Goal: Obtain resource: Download file/media

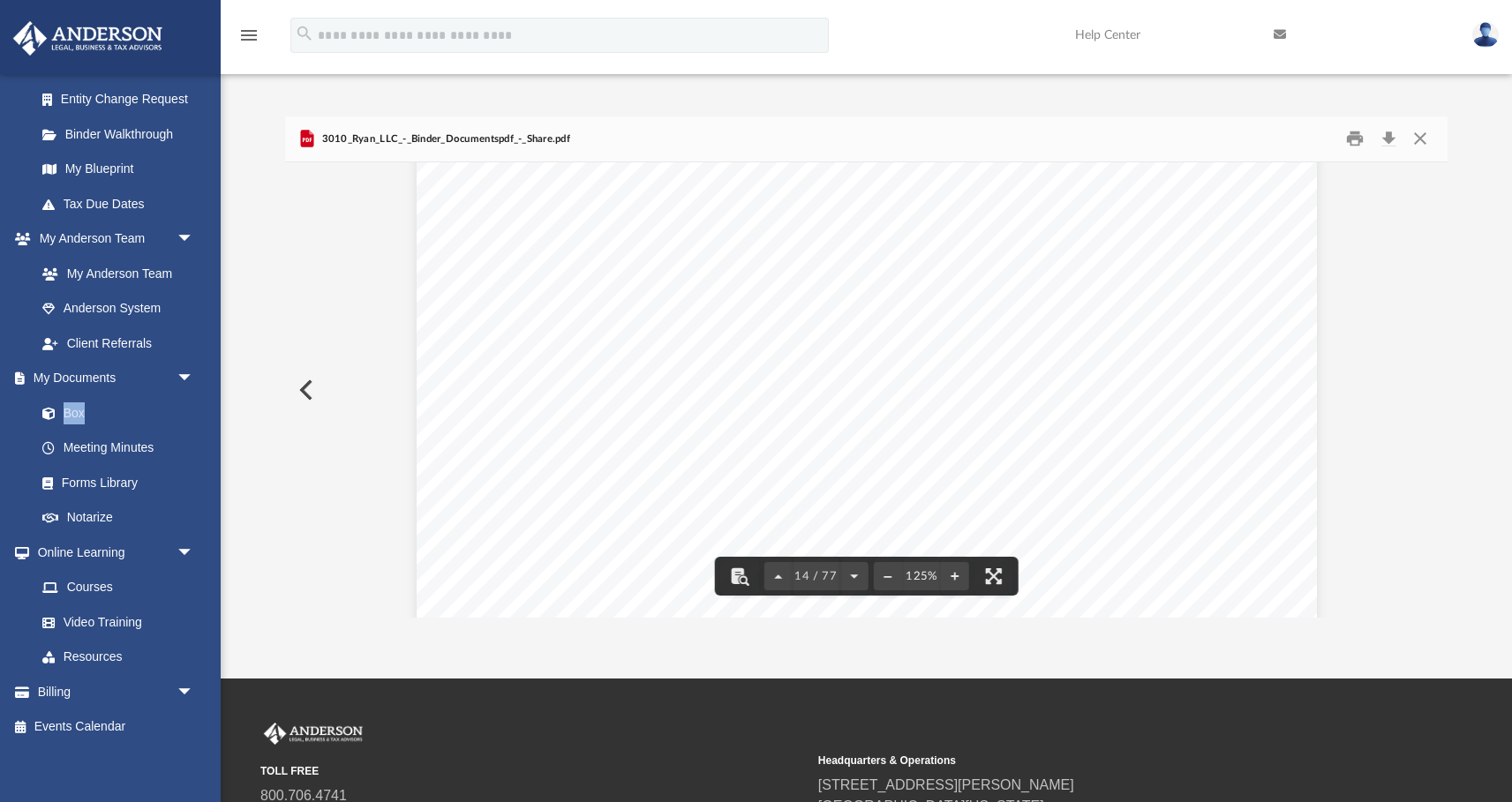
scroll to position [16064, 0]
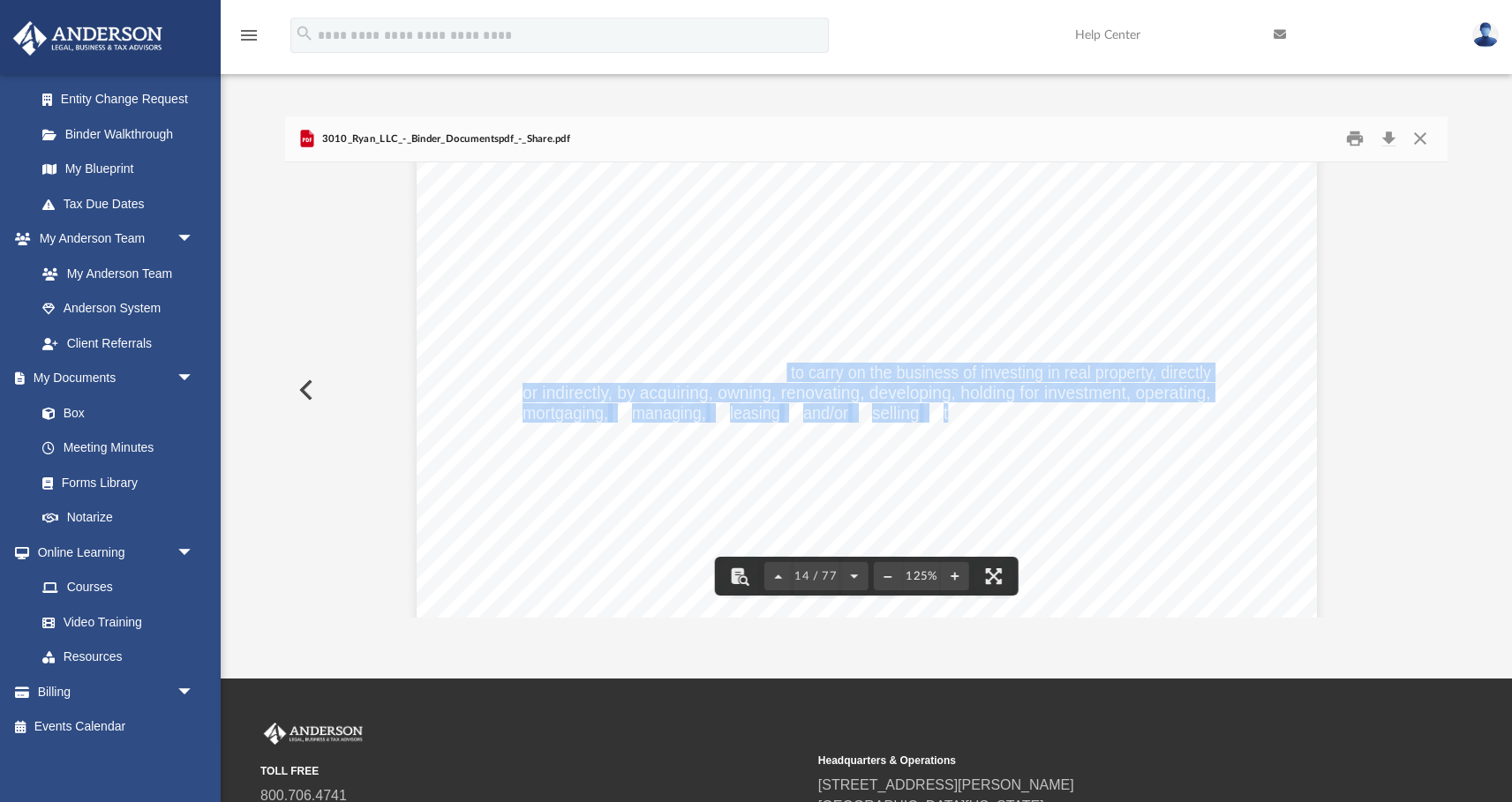
drag, startPoint x: 780, startPoint y: 373, endPoint x: 942, endPoint y: 405, distance: 165.1
click at [843, 384] on span "or indirectly, by acquiring, owning, renovating, developing, holding for invest…" at bounding box center [867, 392] width 688 height 17
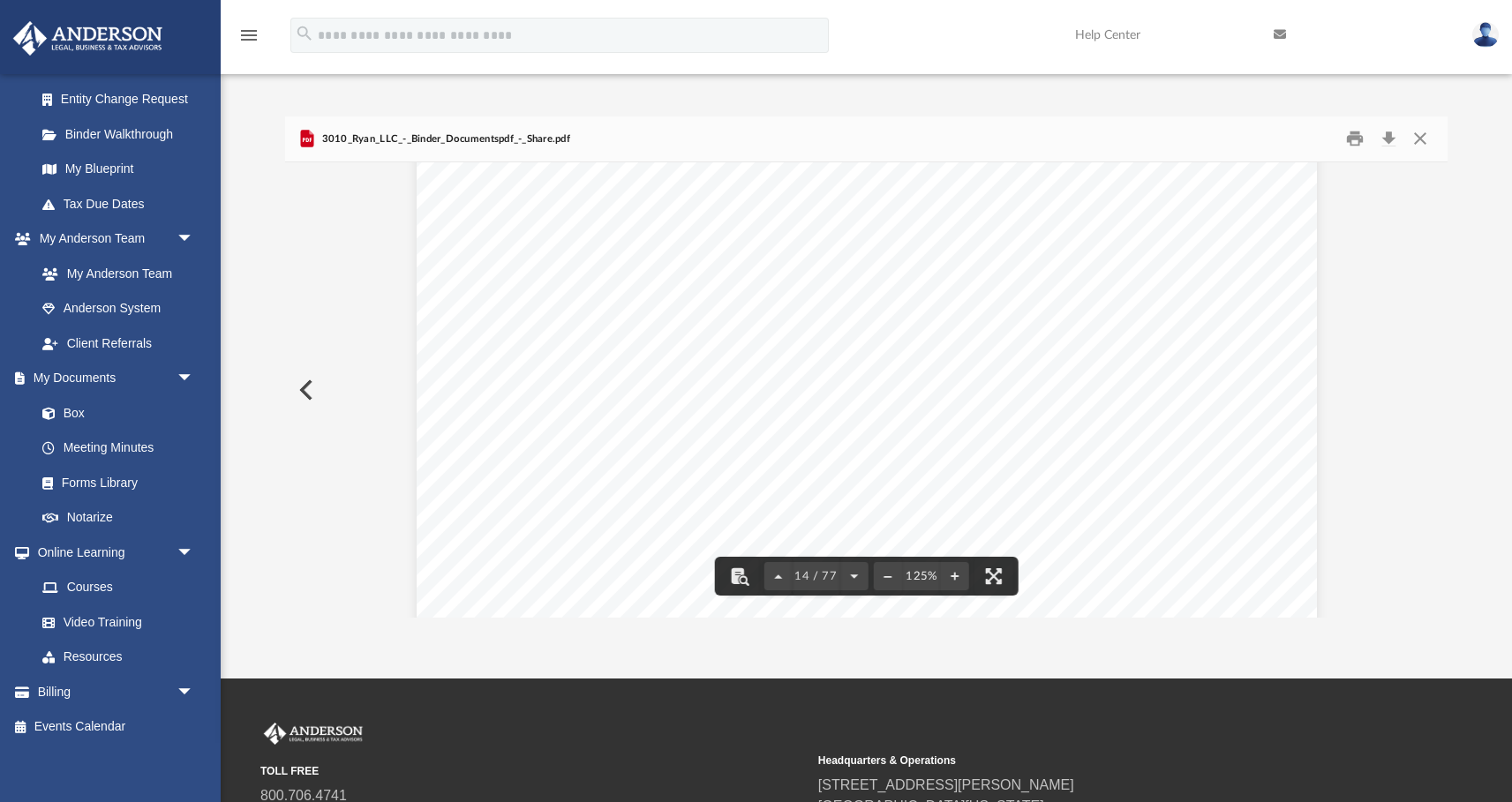
scroll to position [16035, 0]
click at [781, 401] on span "The purpose of the Company shall be to carry on the business of investing in re…" at bounding box center [867, 400] width 688 height 17
drag, startPoint x: 799, startPoint y: 401, endPoint x: 845, endPoint y: 405, distance: 46.2
click at [845, 405] on span "The purpose of the Company shall be to carry on the business of investing in re…" at bounding box center [867, 400] width 688 height 17
click at [797, 399] on span "The purpose of the Company shall be to carry on the business of investing in re…" at bounding box center [867, 400] width 688 height 17
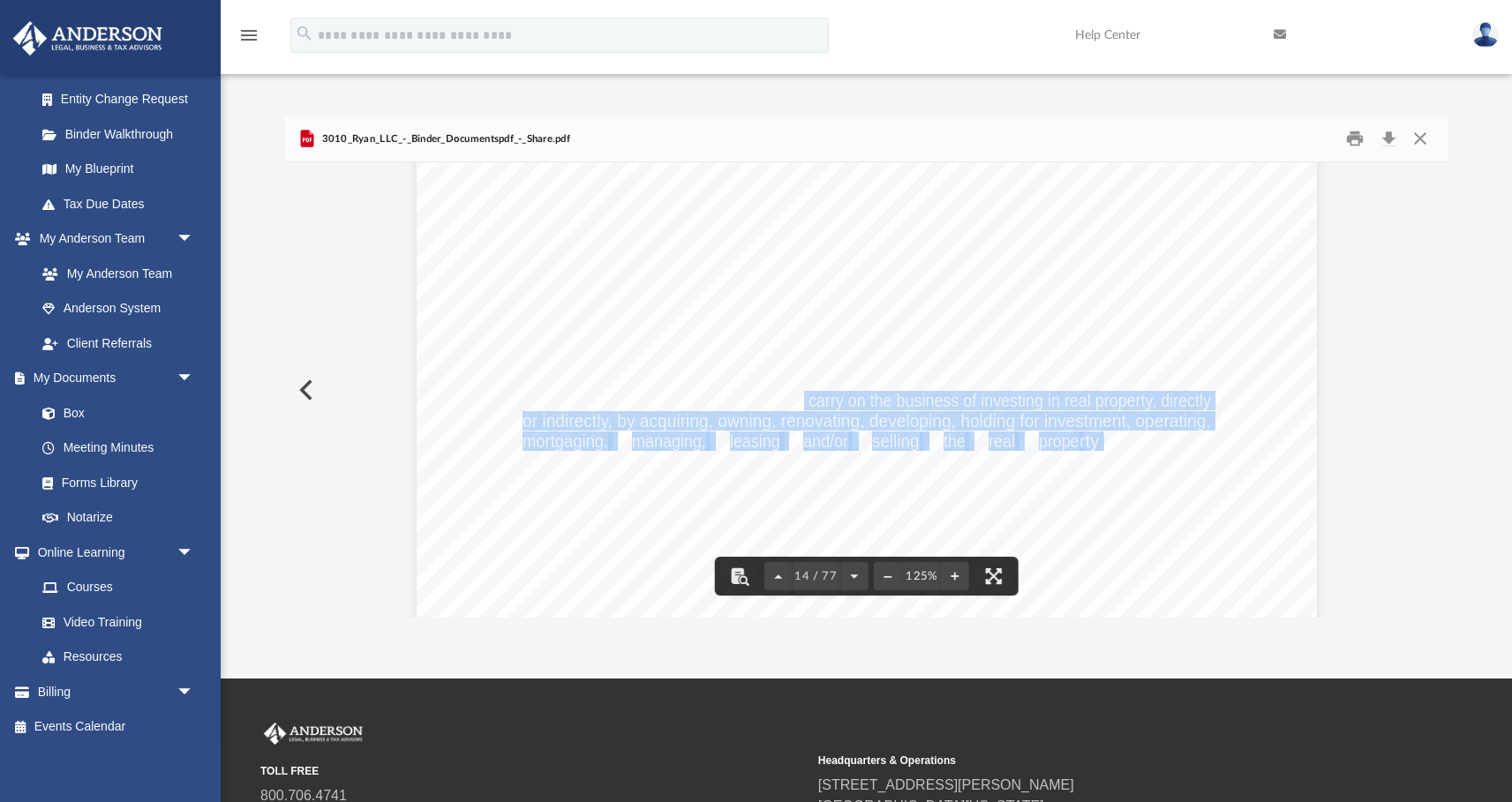
drag, startPoint x: 798, startPoint y: 402, endPoint x: 1092, endPoint y: 441, distance: 296.6
click at [1418, 140] on button "Close" at bounding box center [1419, 139] width 32 height 27
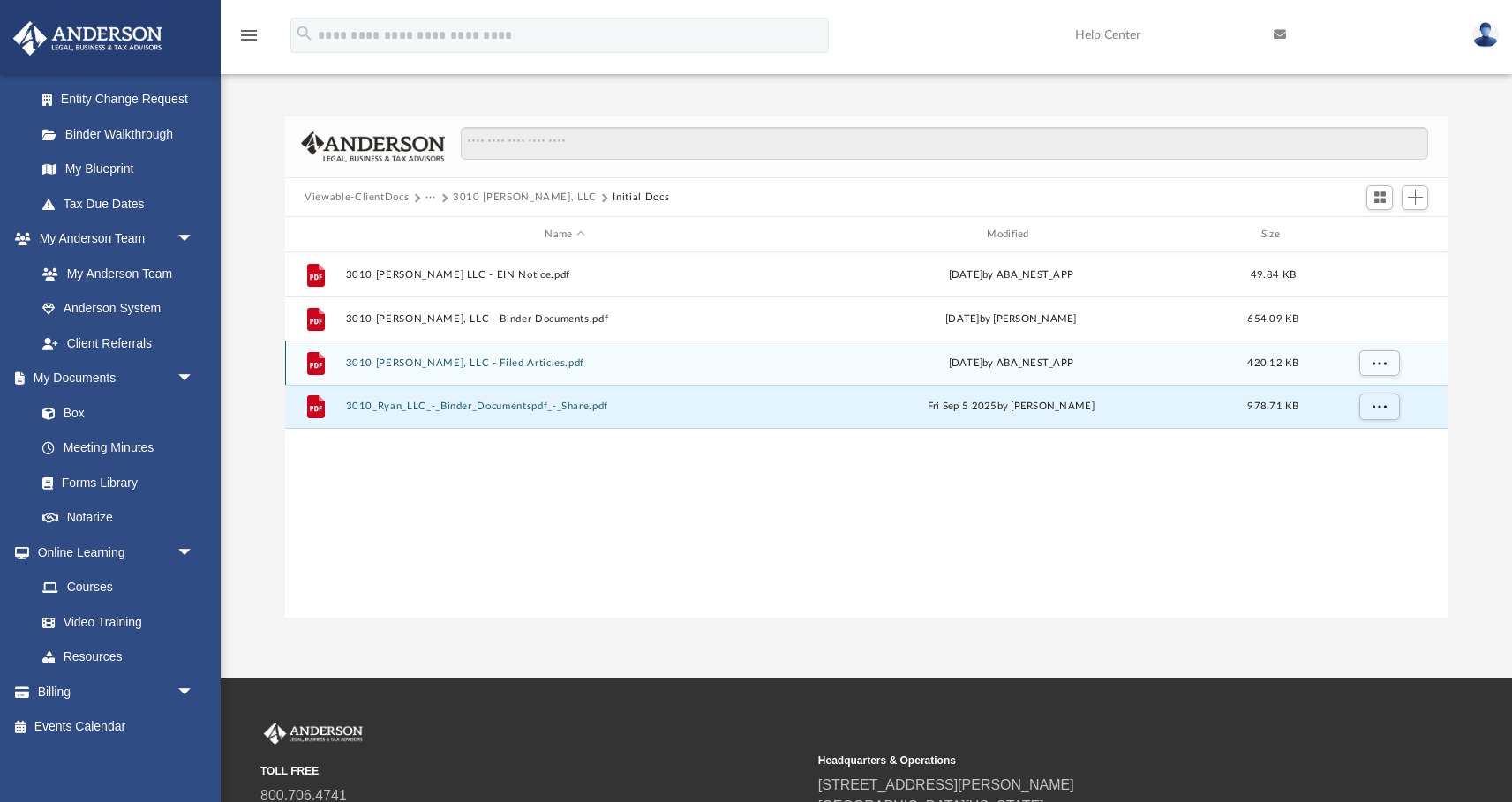
click at [565, 370] on div "File 3010 [PERSON_NAME], LLC - Filed Articles.pdf [DATE] by ABA_NEST_APP 420.12…" at bounding box center [866, 362] width 1162 height 44
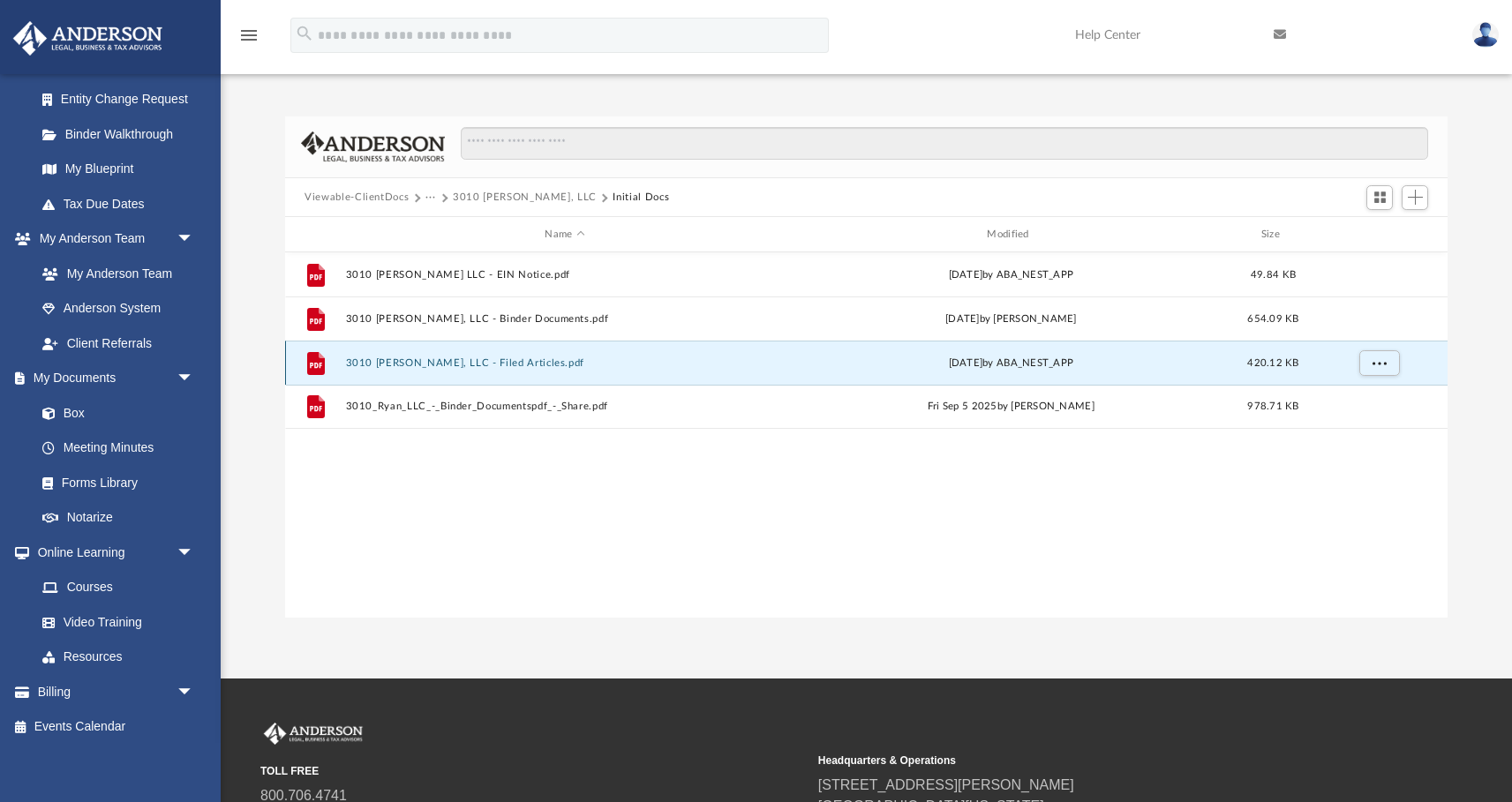
click at [435, 361] on button "3010 [PERSON_NAME], LLC - Filed Articles.pdf" at bounding box center [565, 363] width 439 height 12
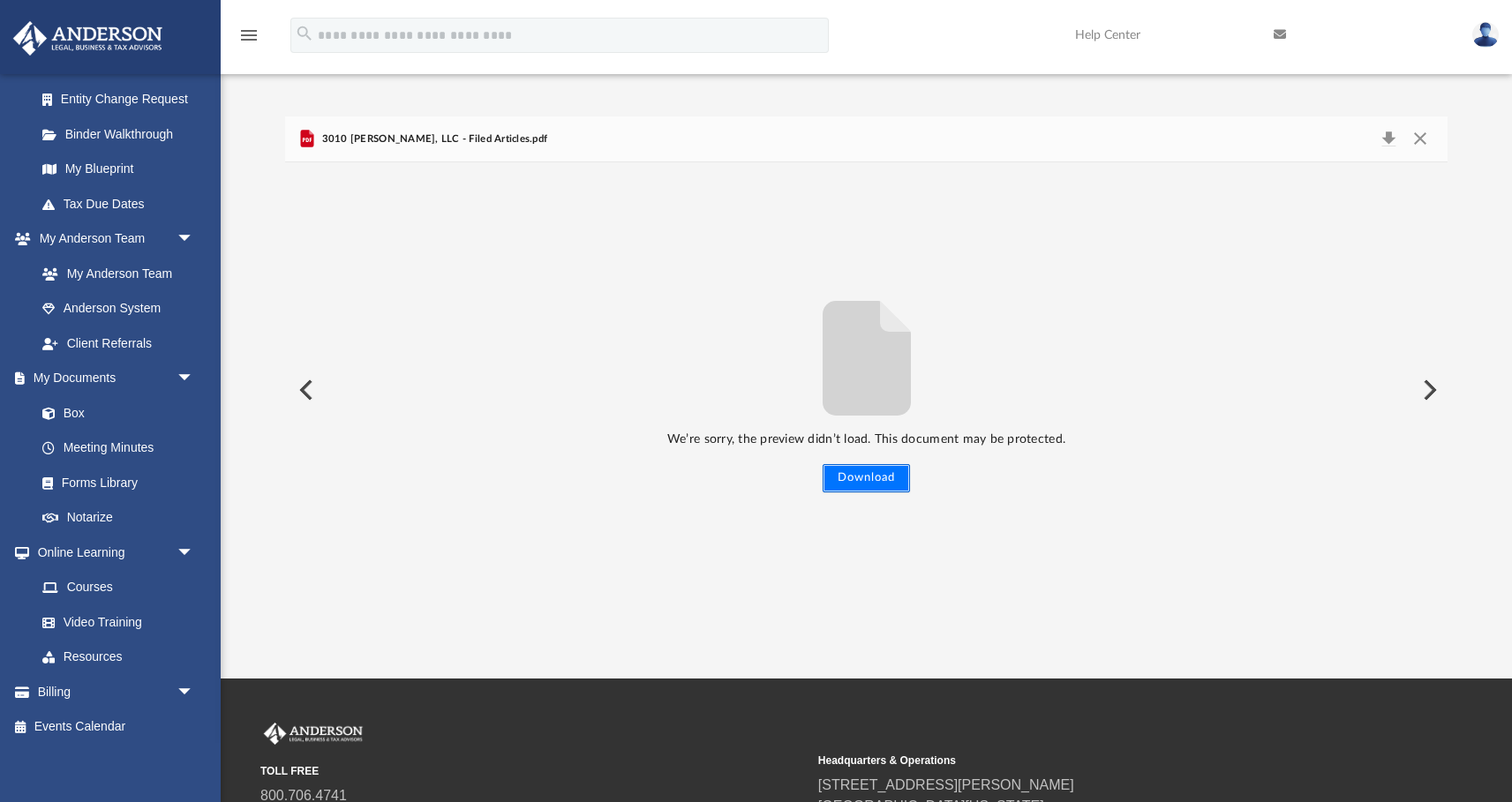
click at [849, 478] on button "Download" at bounding box center [867, 478] width 87 height 28
click at [894, 472] on button "Download" at bounding box center [867, 478] width 87 height 28
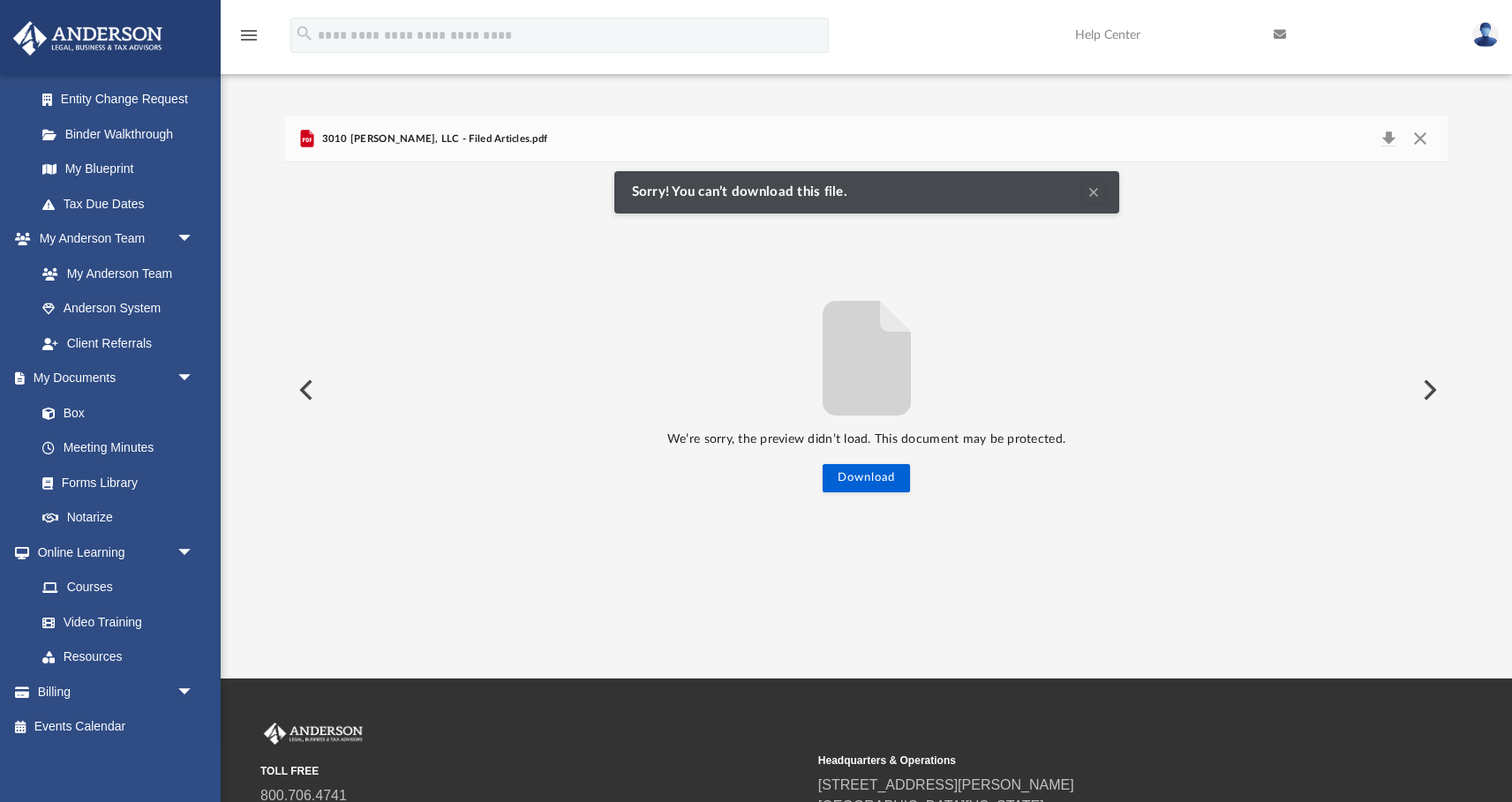
click at [1095, 191] on button "Clear Notification" at bounding box center [1093, 192] width 21 height 21
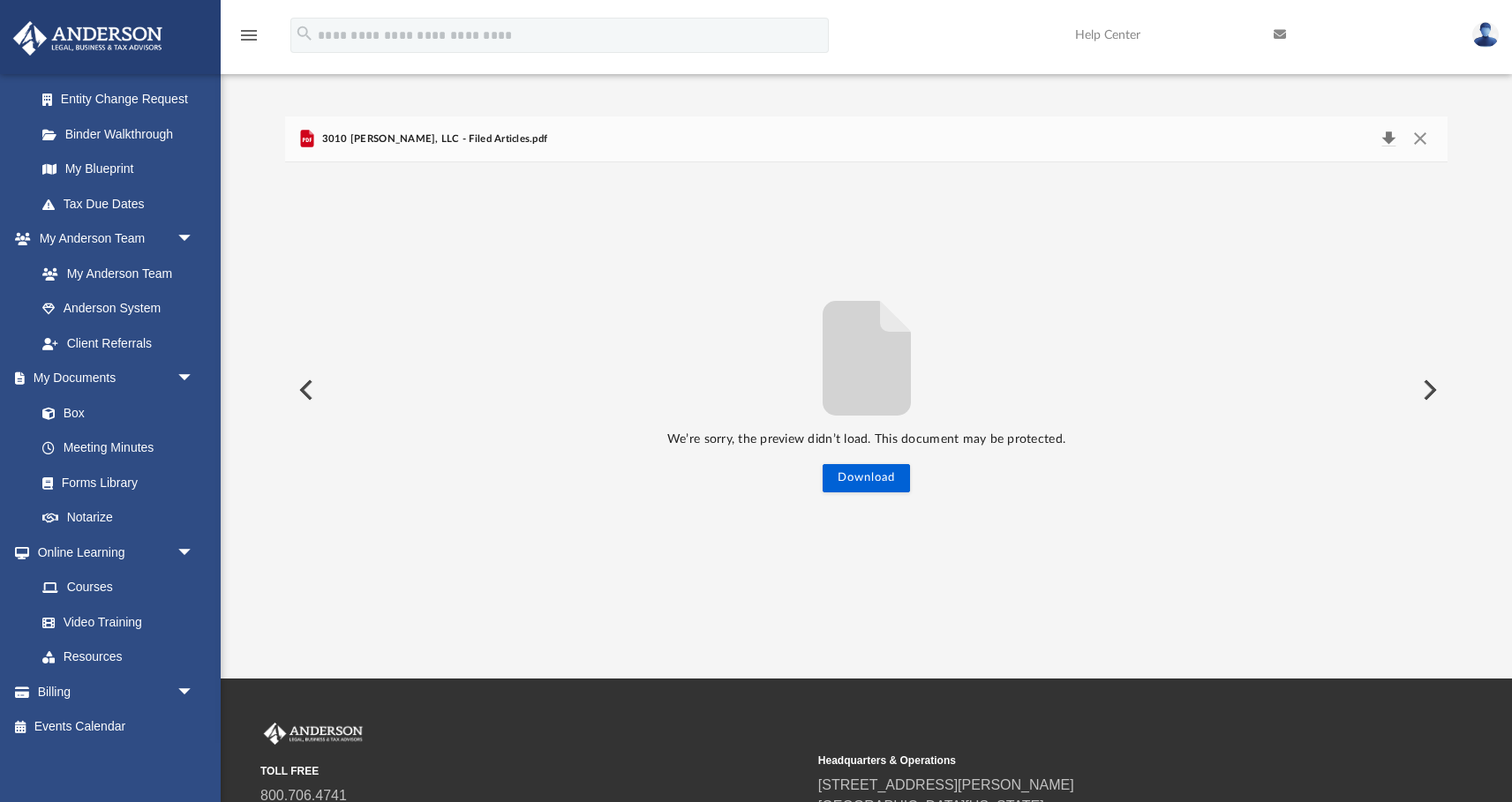
click at [1385, 140] on button "Download" at bounding box center [1388, 139] width 32 height 25
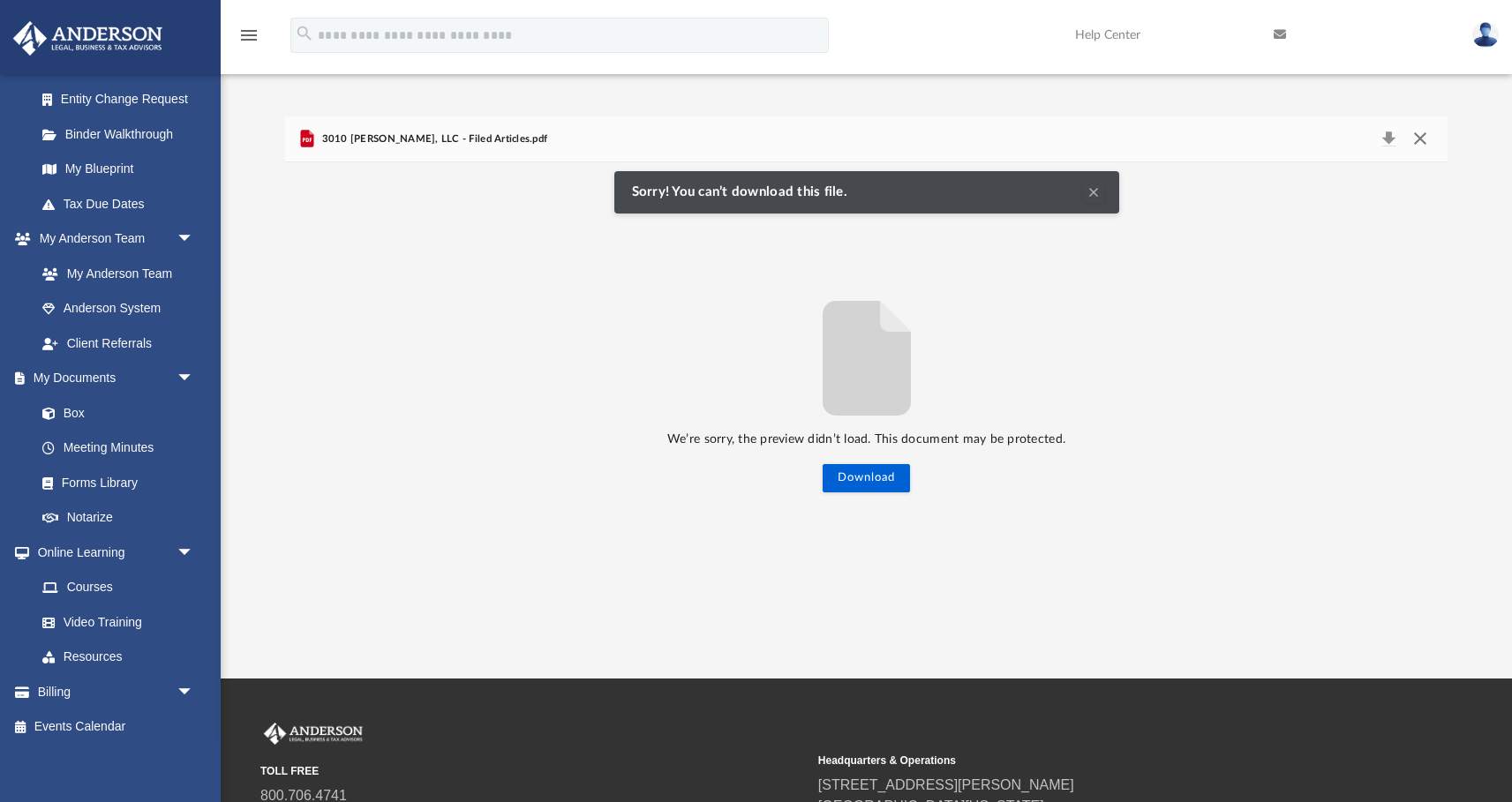
click at [1416, 138] on button "Close" at bounding box center [1419, 139] width 32 height 25
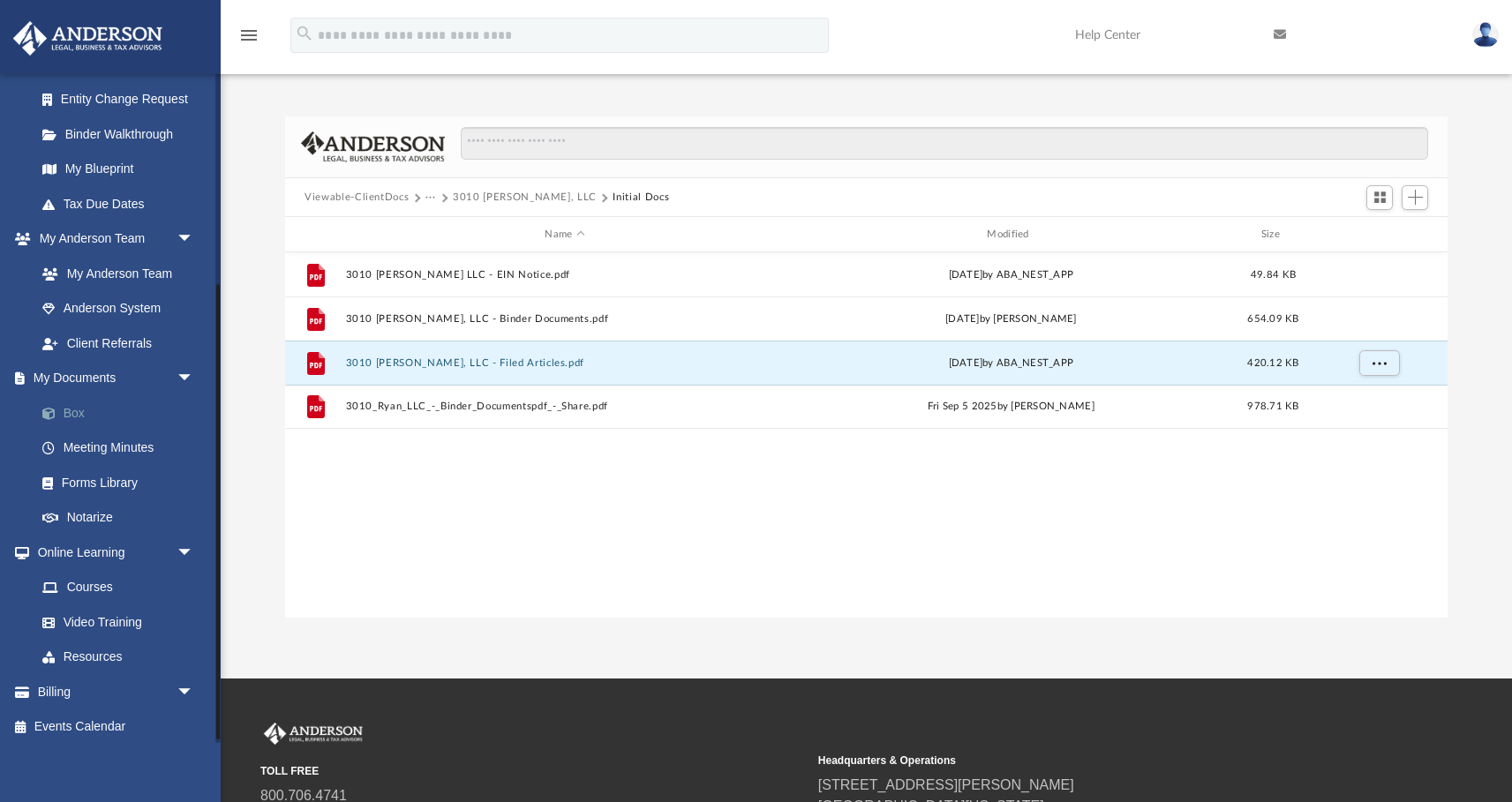
click at [64, 419] on link "Box" at bounding box center [122, 412] width 196 height 36
click at [86, 448] on link "Meeting Minutes" at bounding box center [122, 448] width 196 height 36
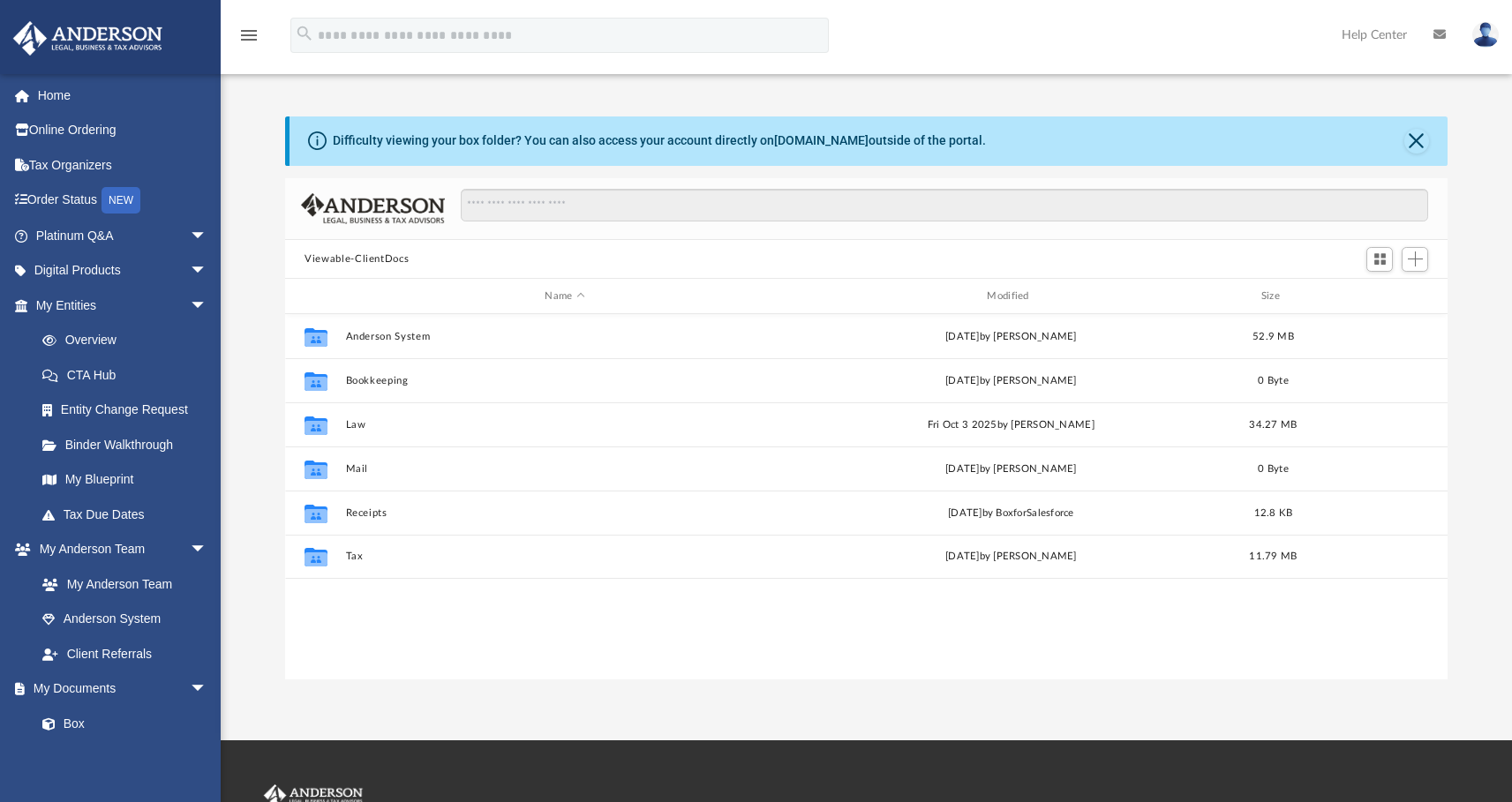
scroll to position [388, 1149]
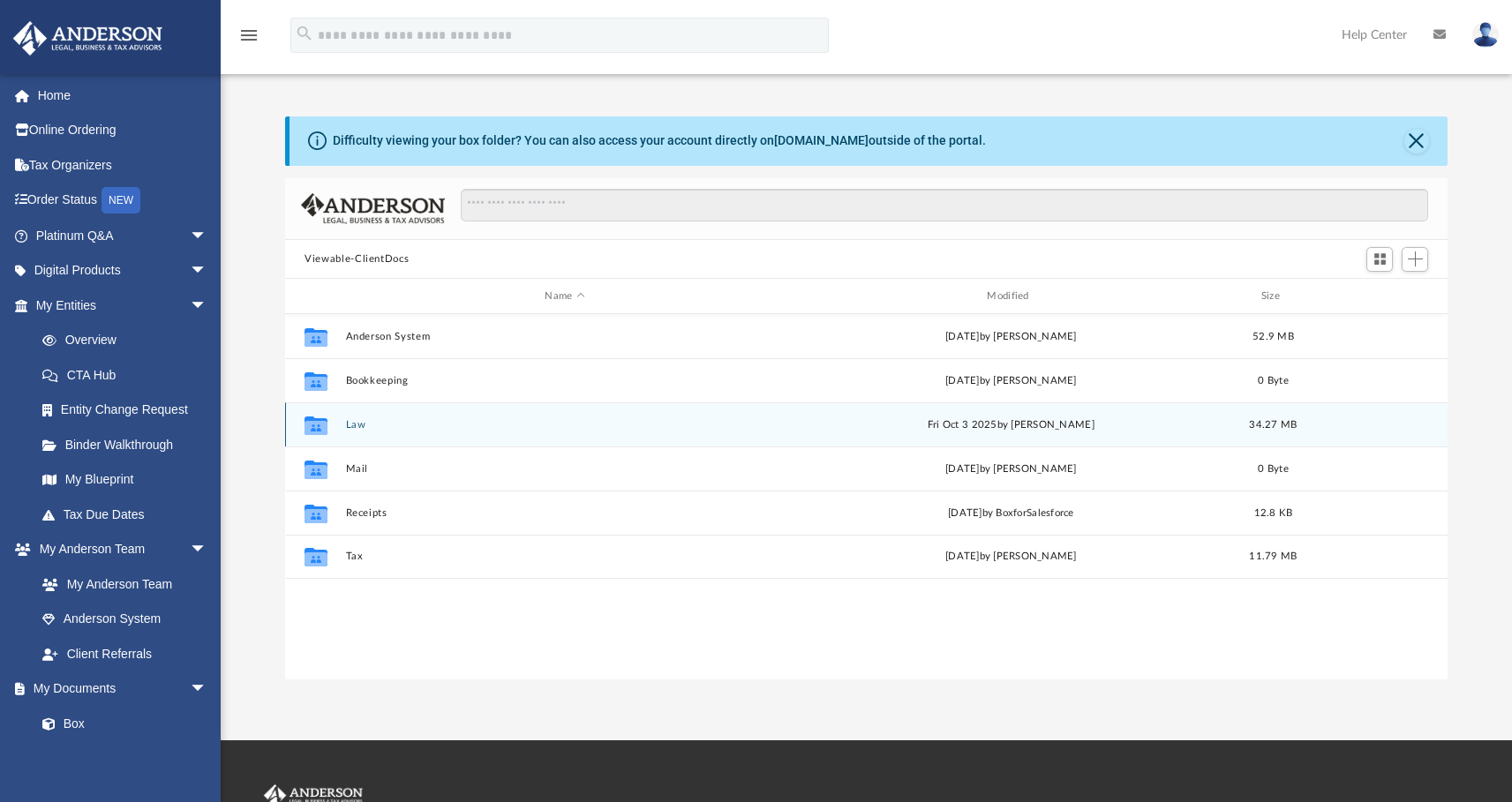
click at [350, 424] on button "Law" at bounding box center [565, 425] width 439 height 12
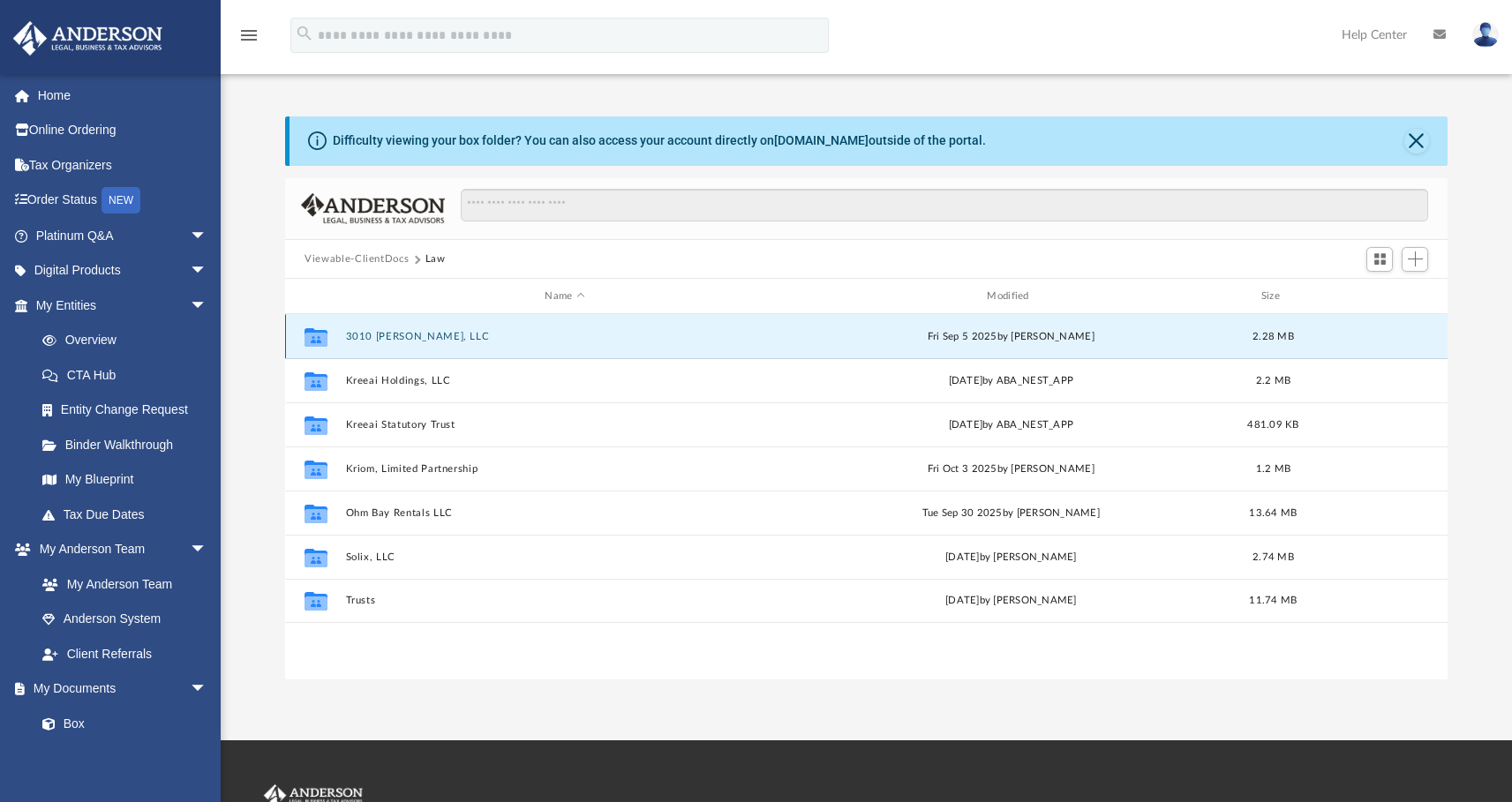
click at [380, 333] on button "3010 [PERSON_NAME], LLC" at bounding box center [565, 337] width 439 height 12
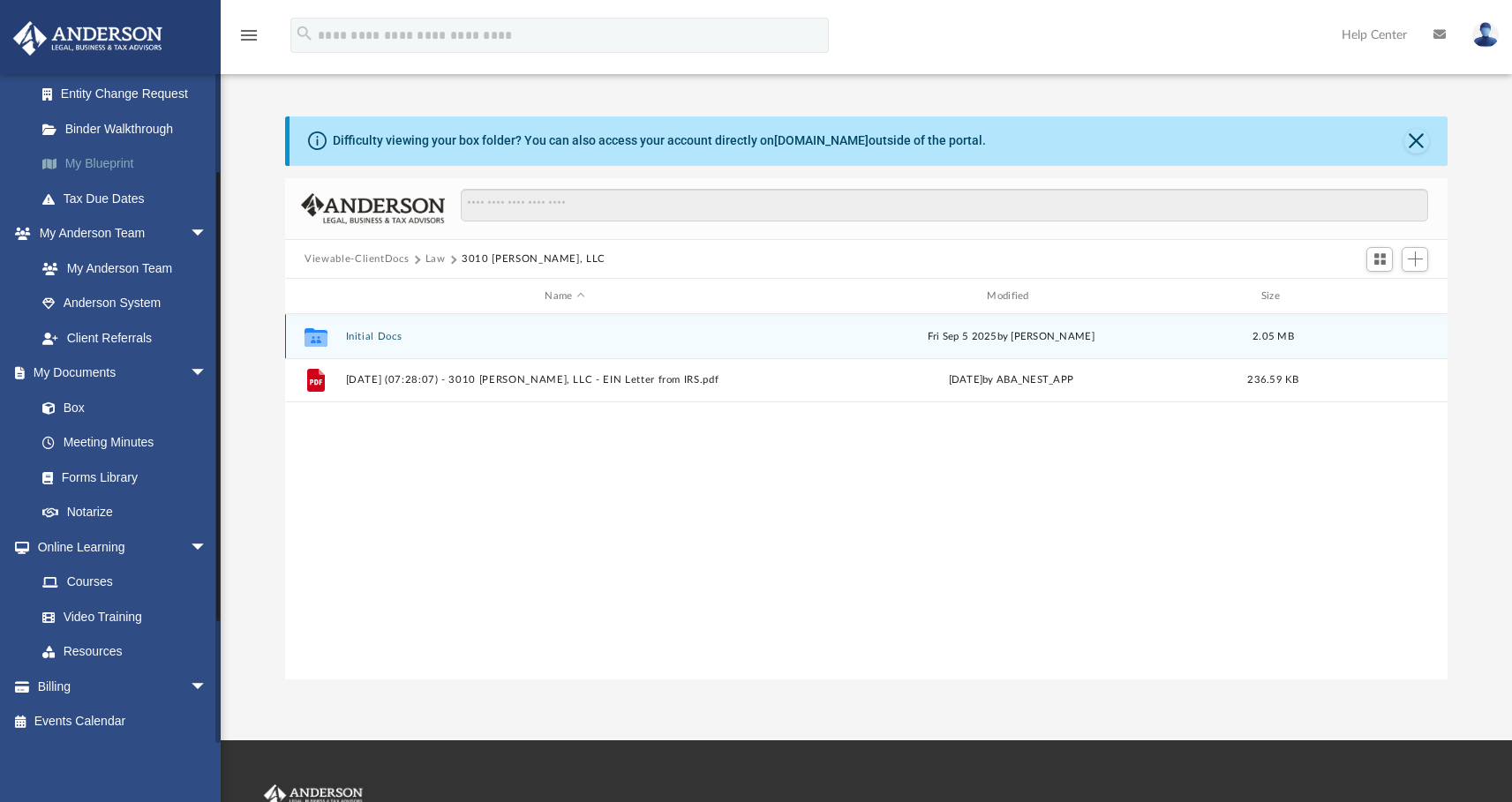
scroll to position [0, 0]
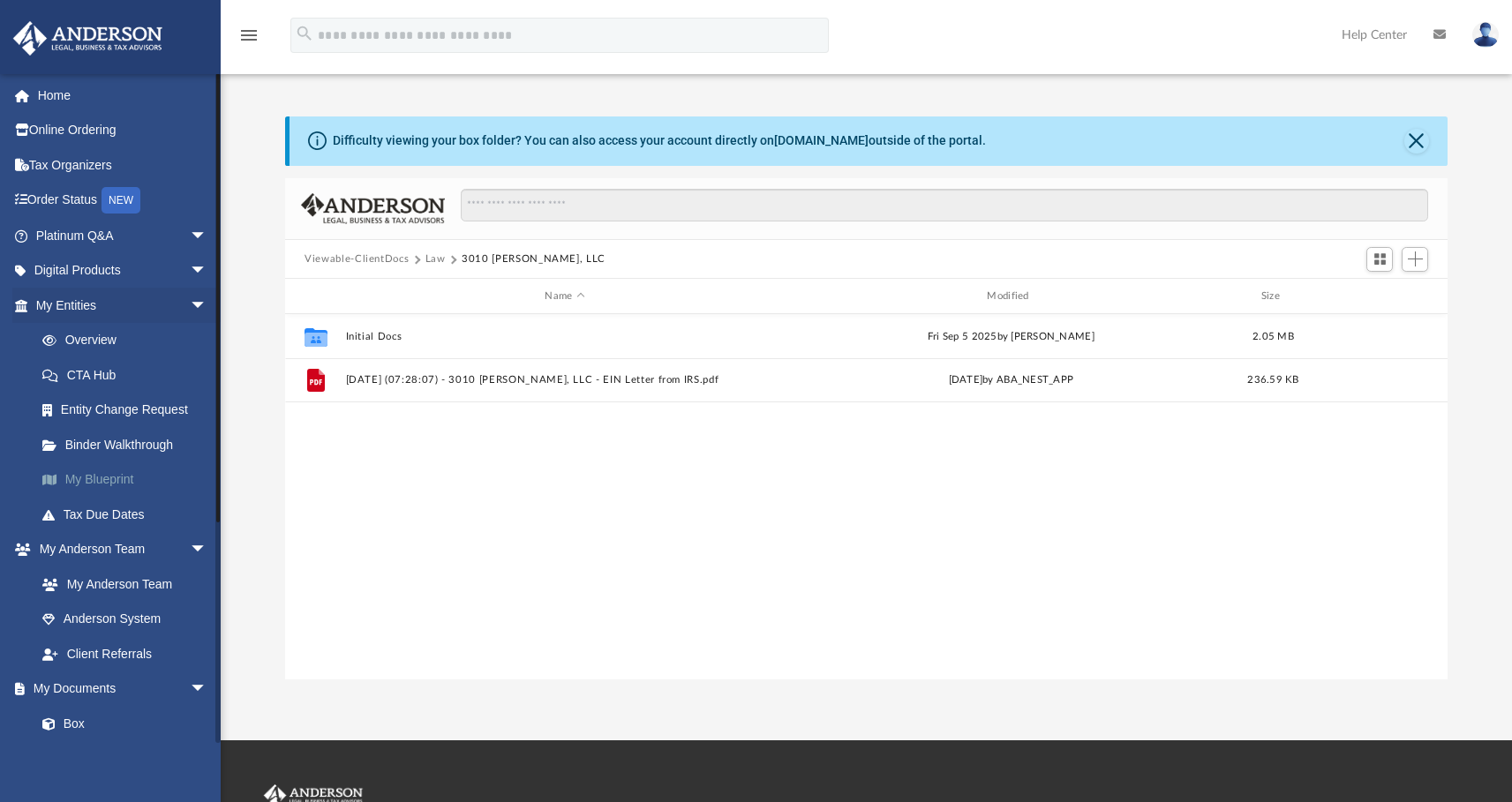
click at [108, 479] on link "My Blueprint" at bounding box center [129, 480] width 209 height 36
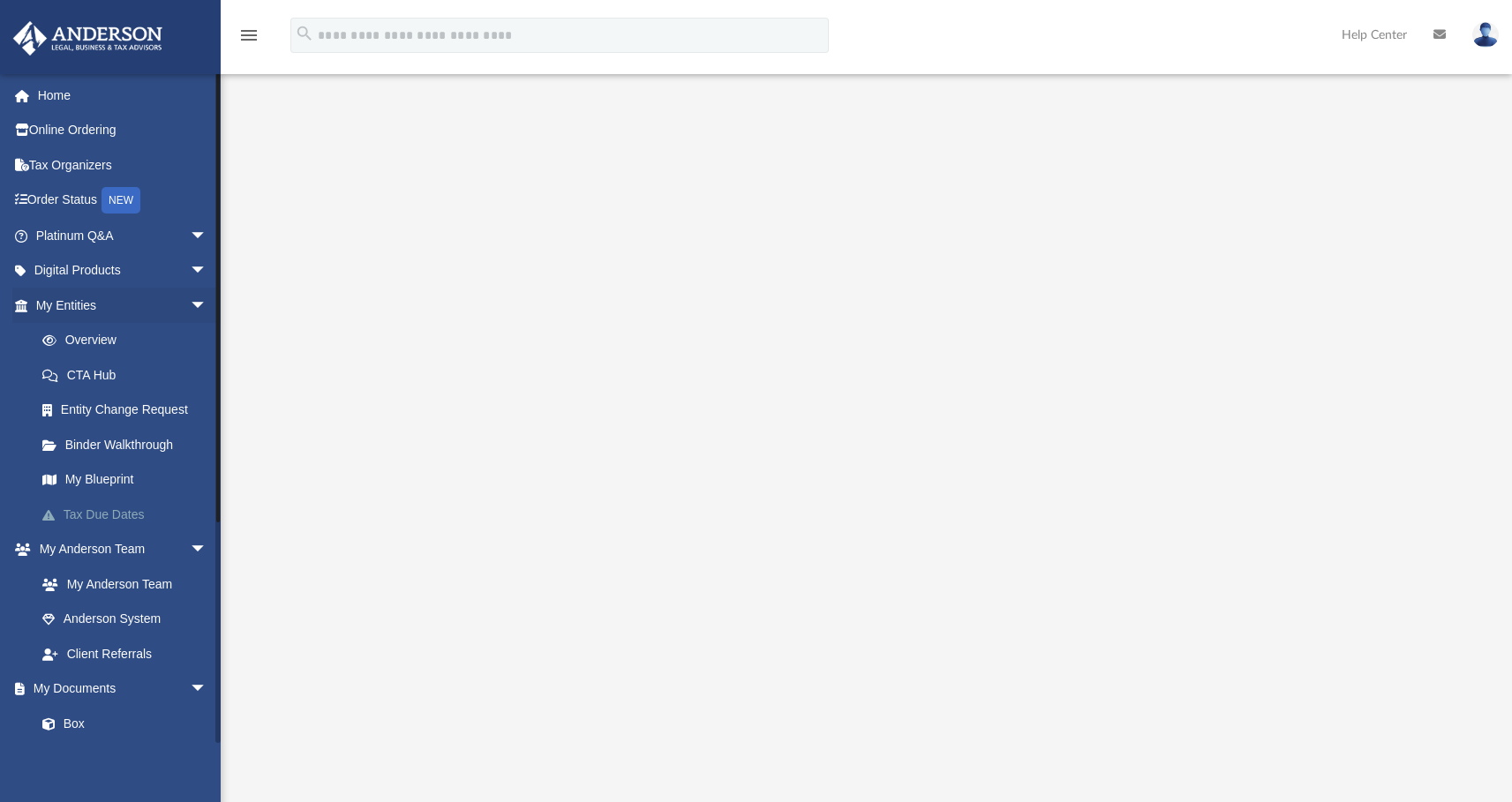
click at [116, 518] on link "Tax Due Dates" at bounding box center [129, 514] width 209 height 36
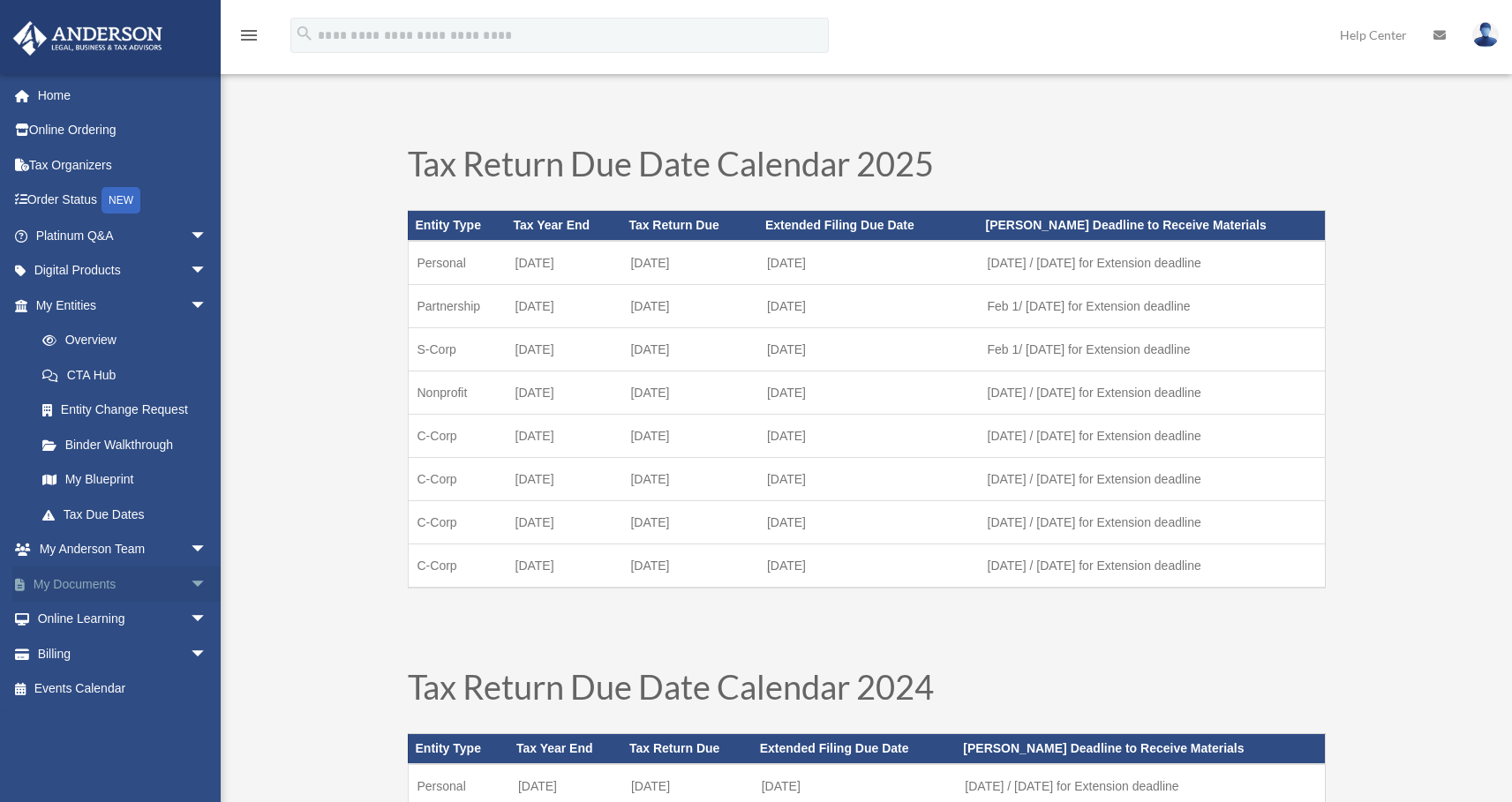
click at [189, 589] on span "arrow_drop_down" at bounding box center [207, 584] width 36 height 36
click at [120, 346] on link "Overview" at bounding box center [129, 340] width 209 height 36
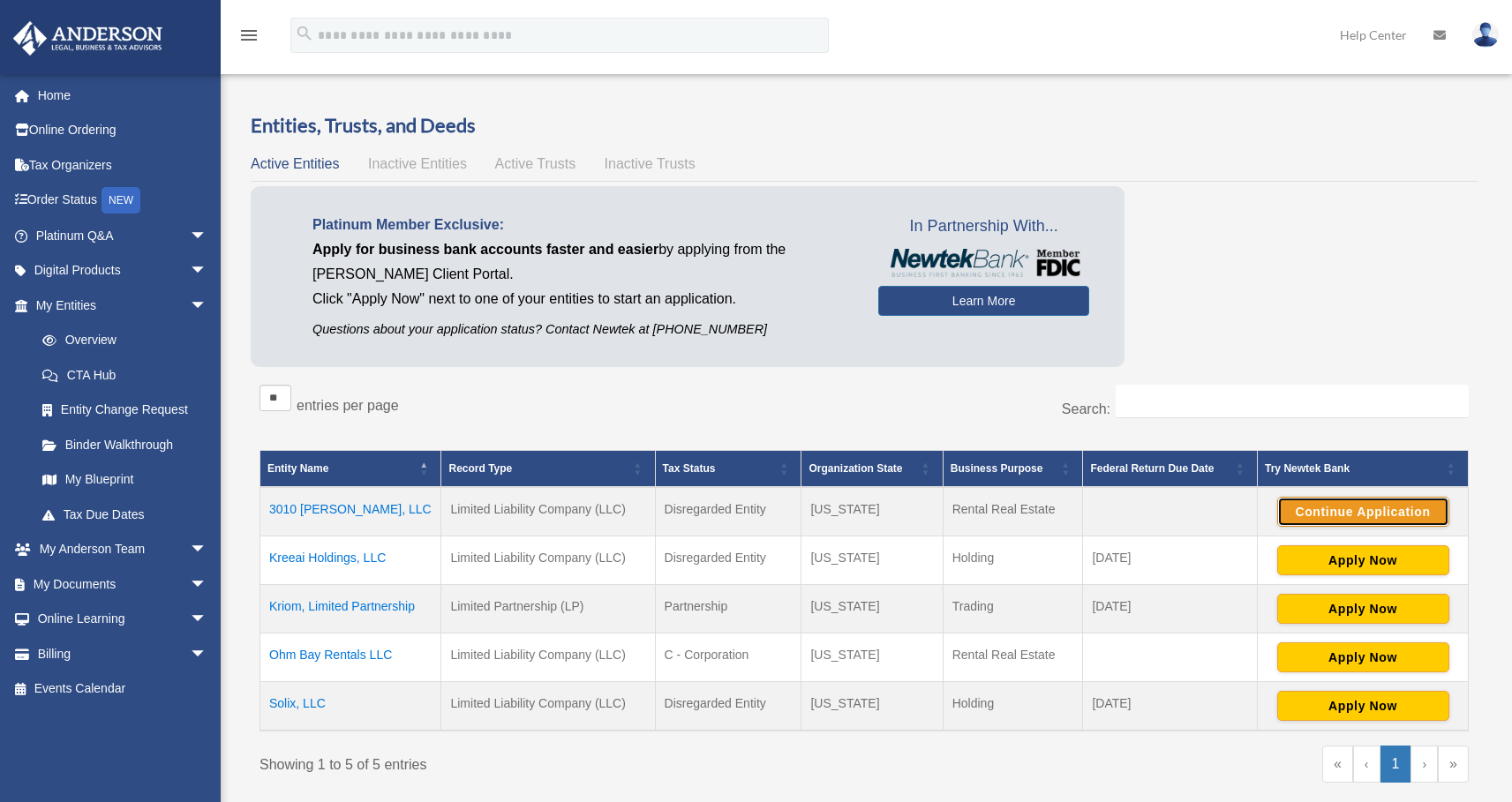
click at [1344, 512] on button "Continue Application" at bounding box center [1363, 512] width 172 height 30
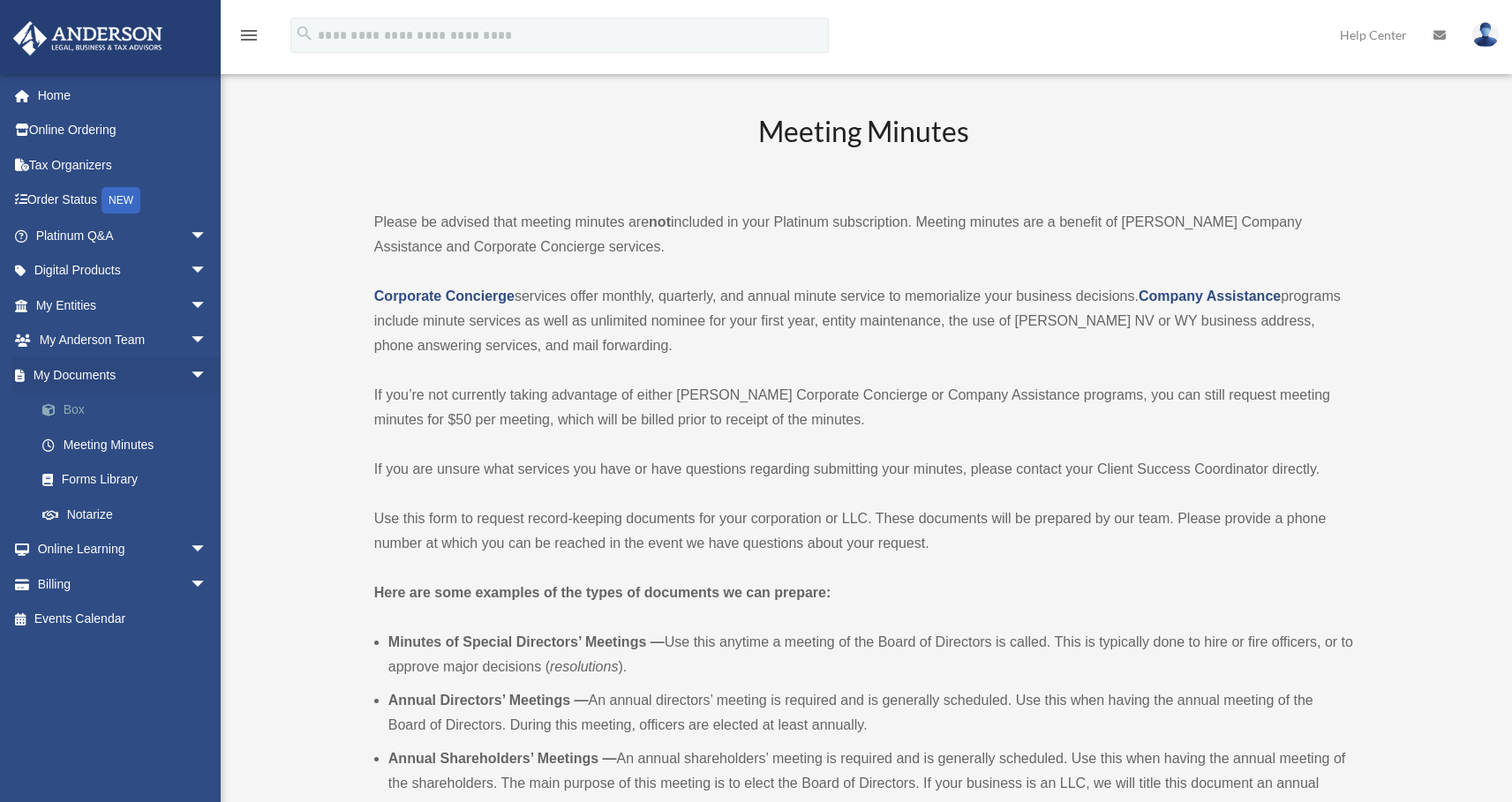
click at [76, 412] on link "Box" at bounding box center [129, 410] width 209 height 36
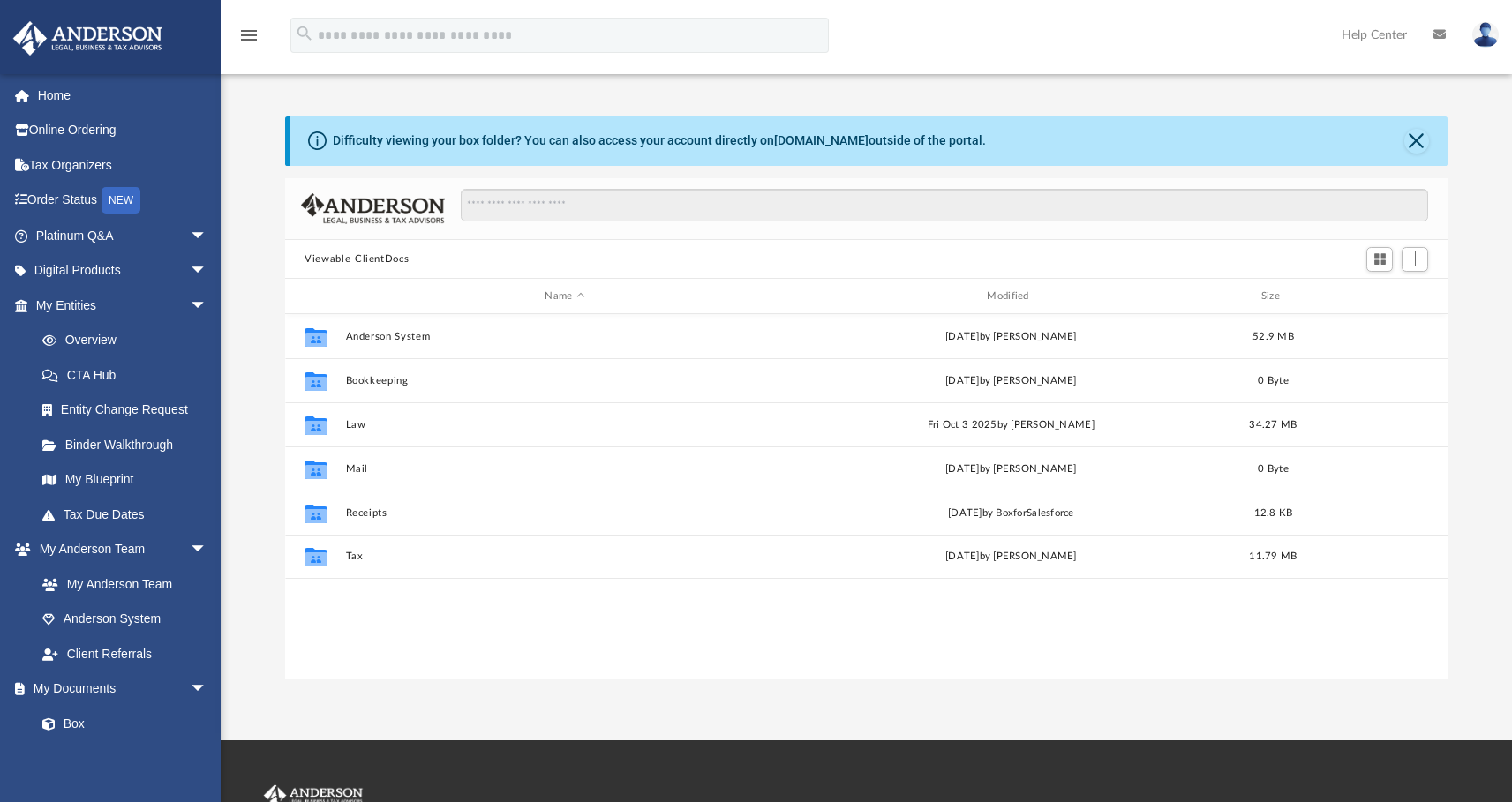
scroll to position [388, 1149]
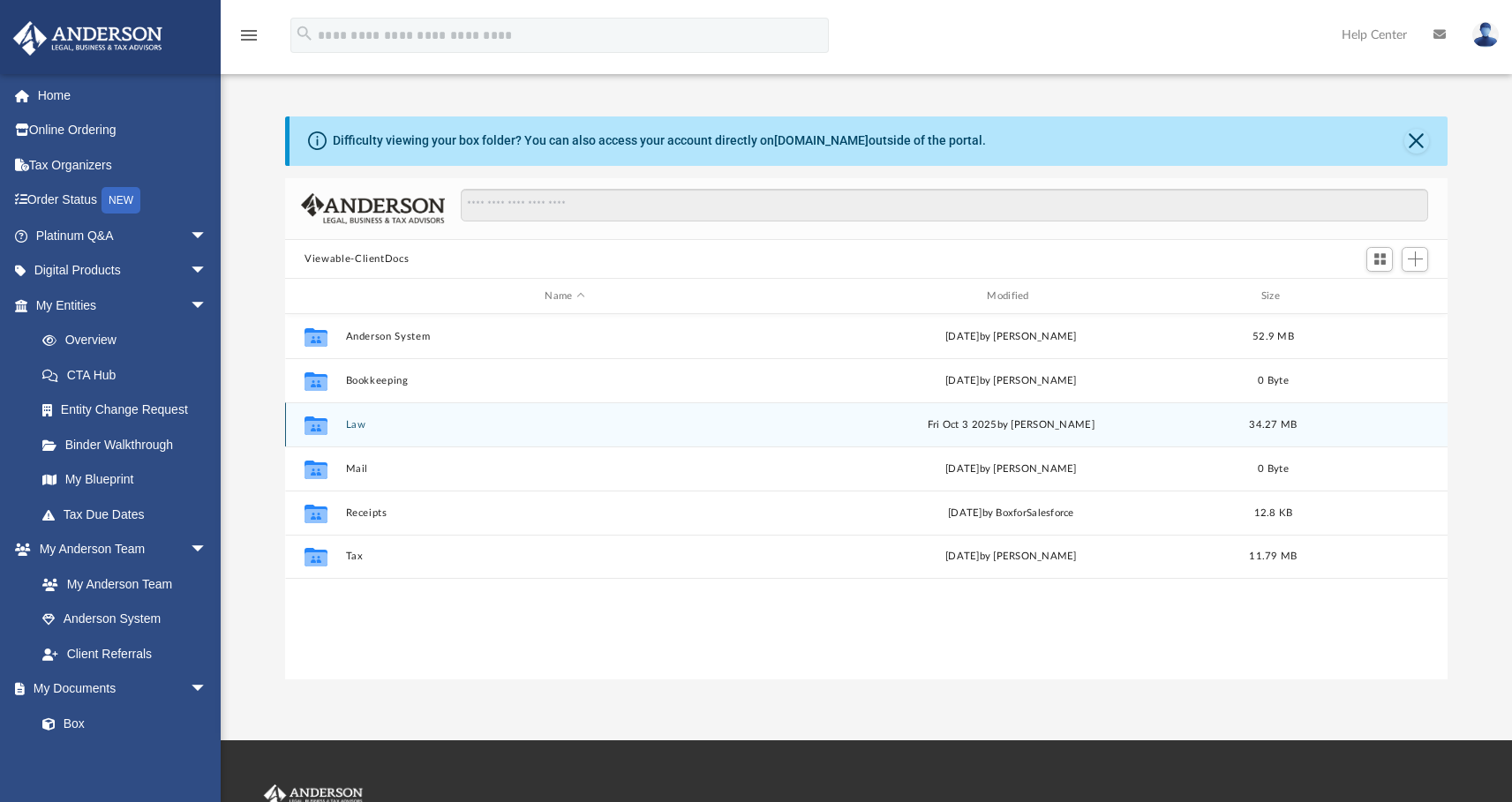
click at [362, 421] on button "Law" at bounding box center [565, 425] width 439 height 12
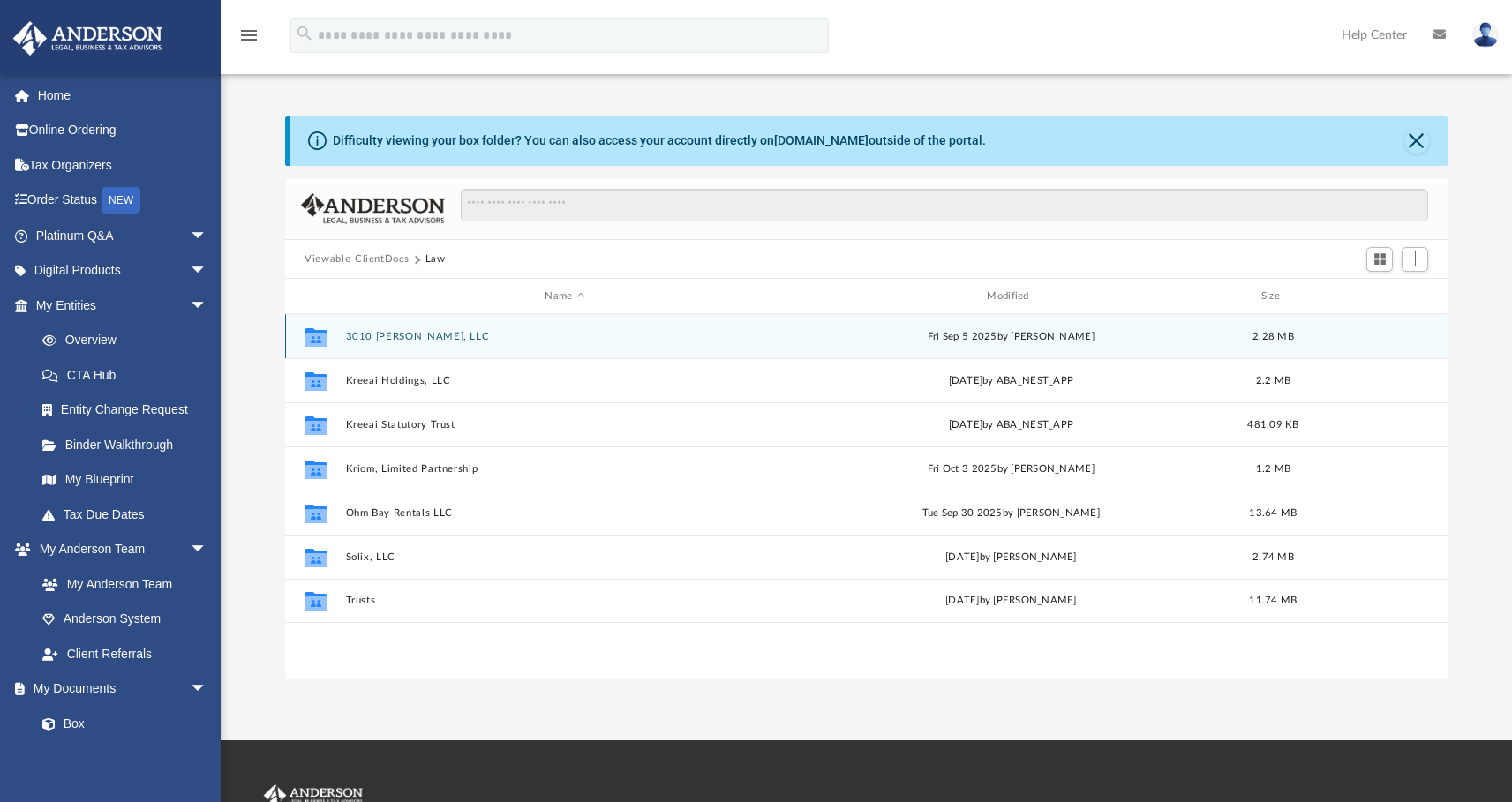
click at [389, 338] on button "3010 [PERSON_NAME], LLC" at bounding box center [565, 337] width 439 height 12
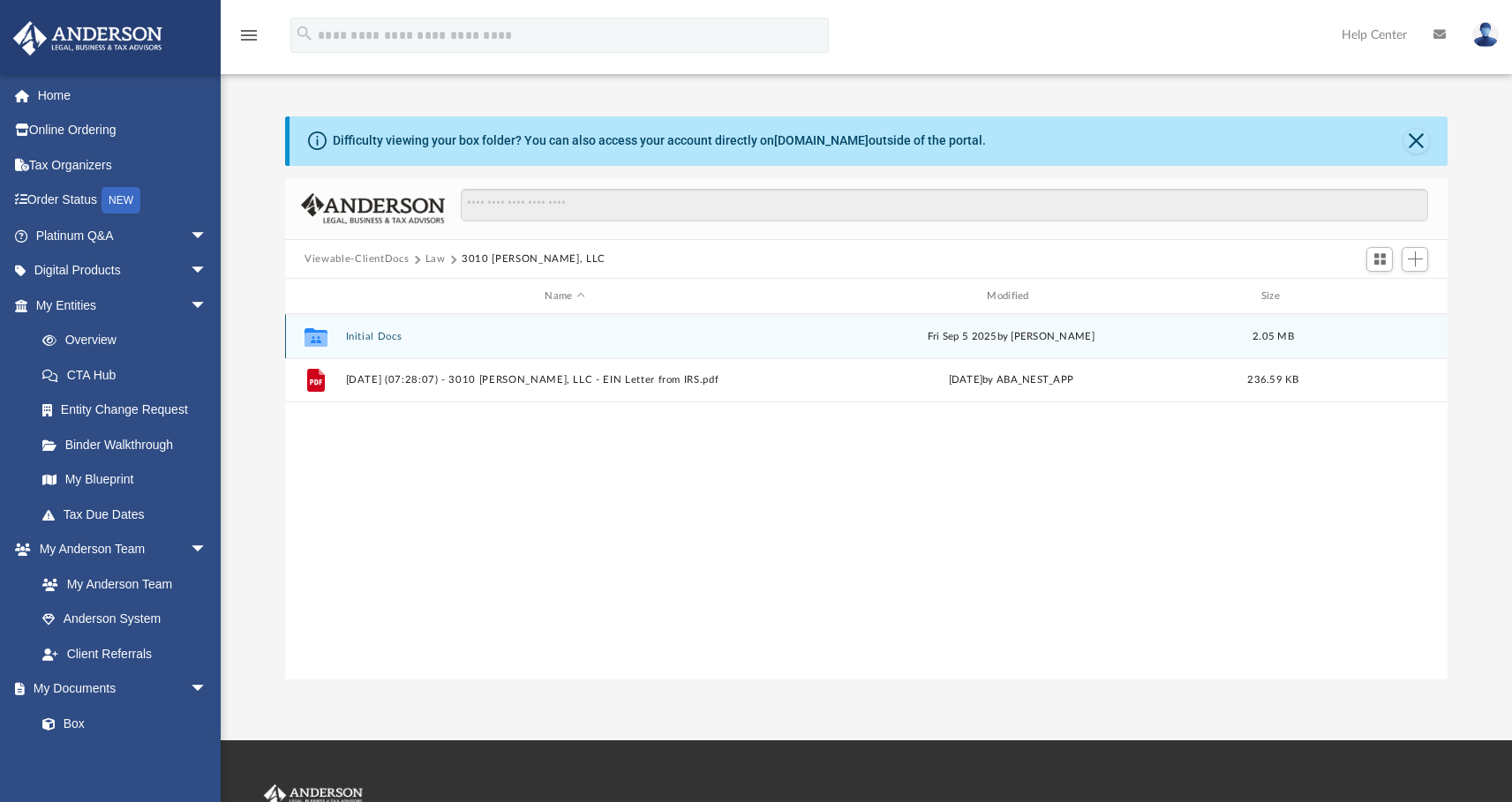
click at [371, 337] on button "Initial Docs" at bounding box center [565, 337] width 439 height 12
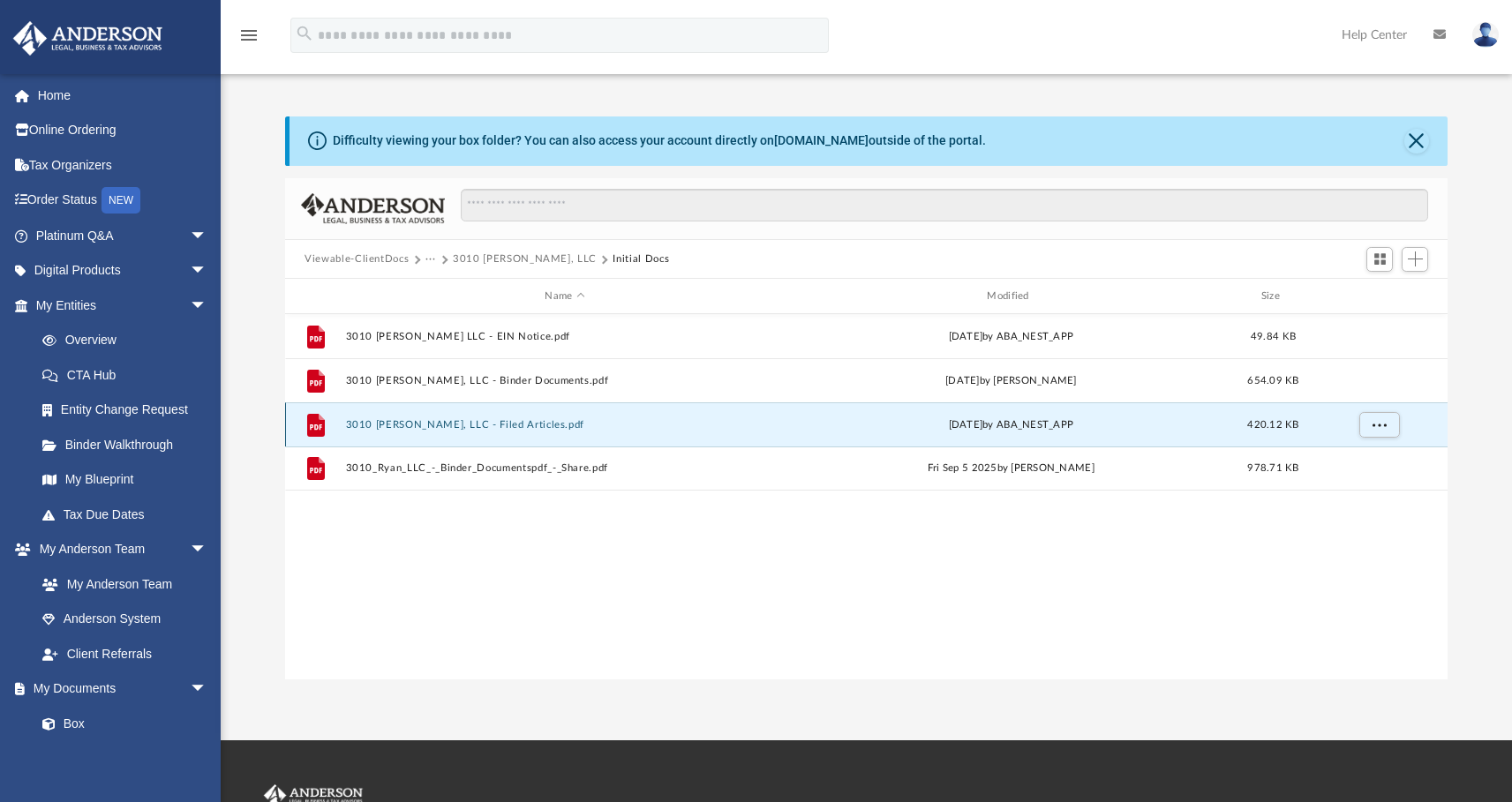
click at [438, 426] on button "3010 [PERSON_NAME], LLC - Filed Articles.pdf" at bounding box center [565, 425] width 439 height 12
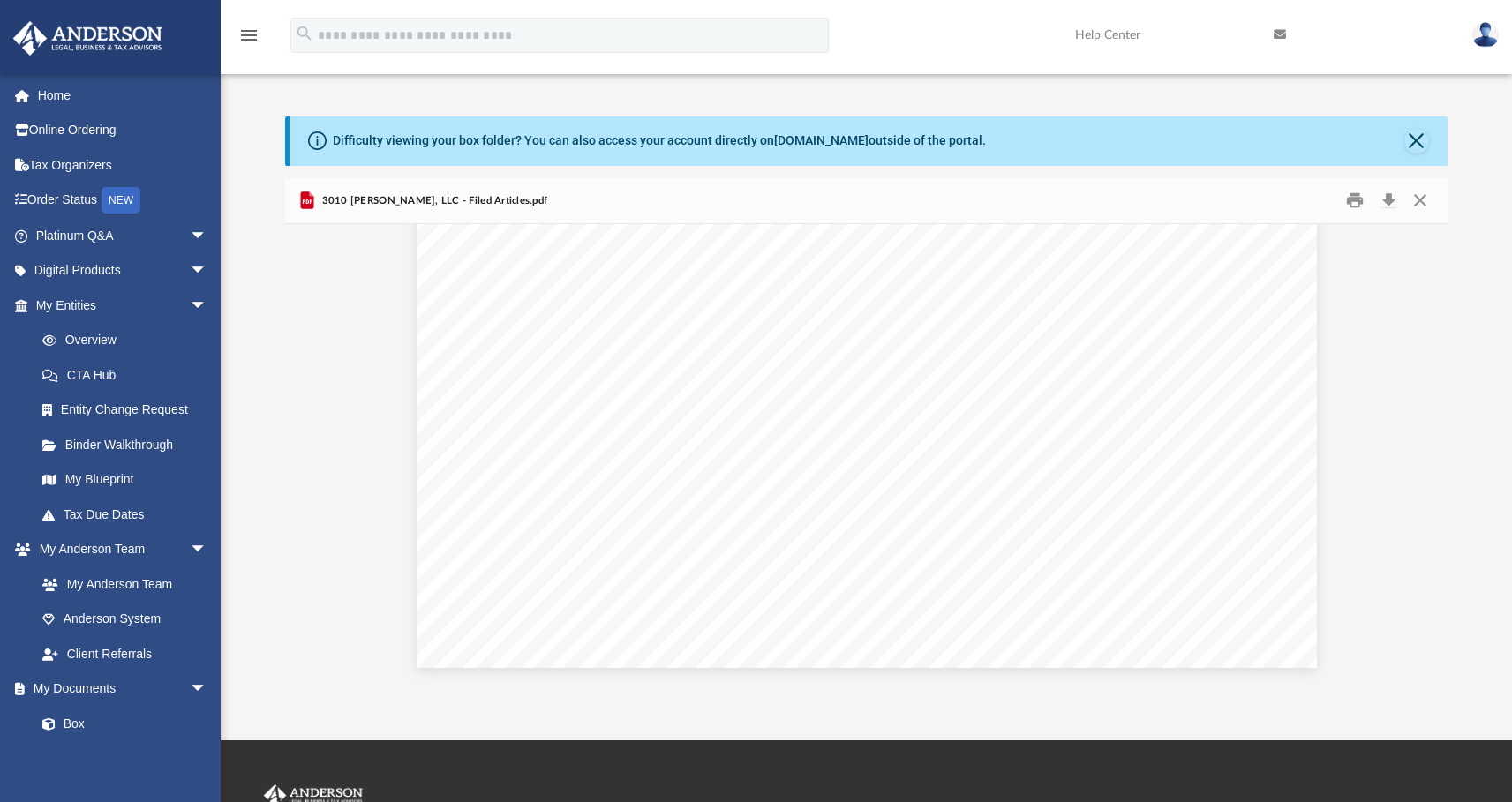
scroll to position [4309, 0]
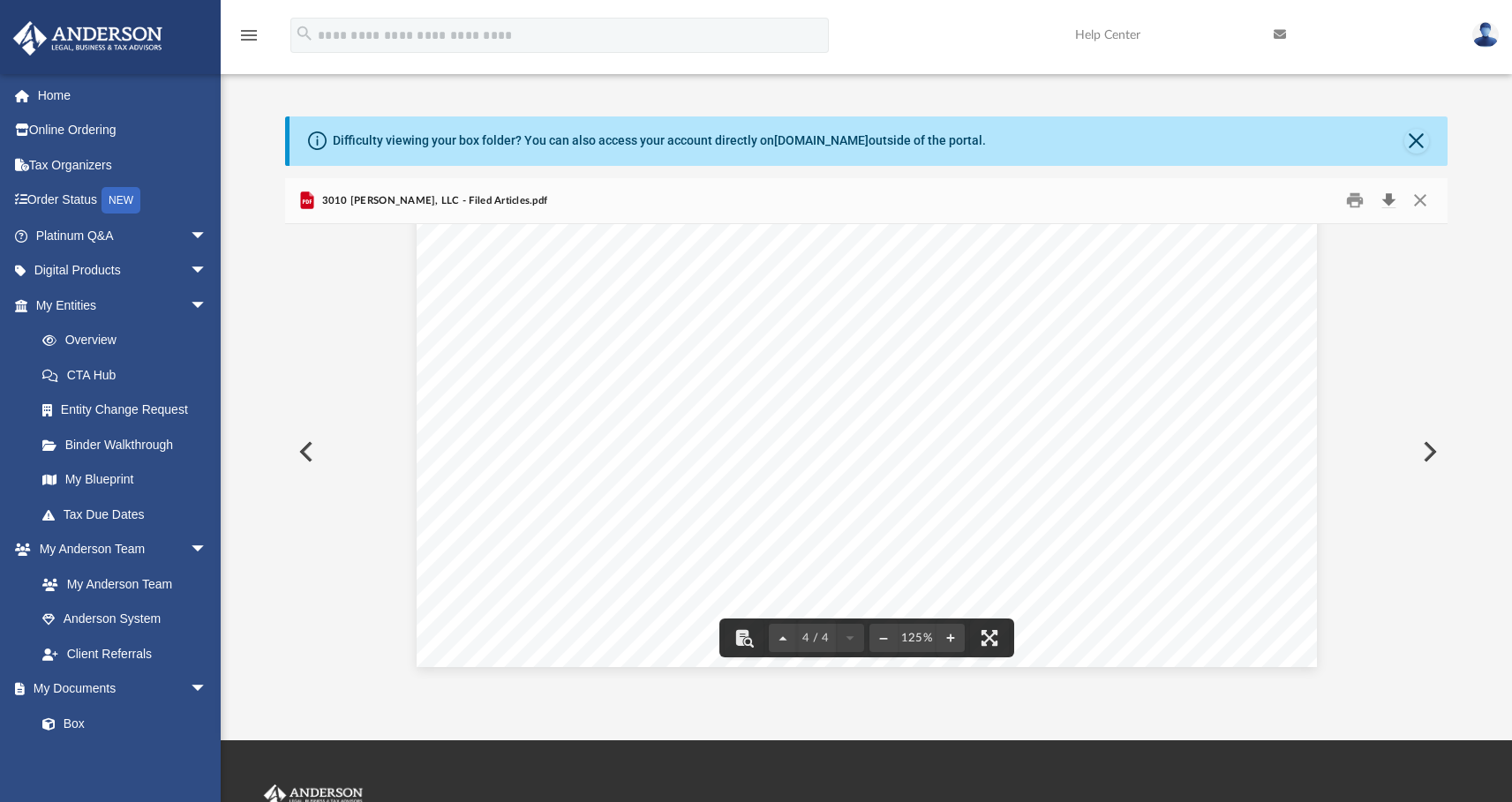
click at [1391, 202] on button "Download" at bounding box center [1388, 201] width 32 height 27
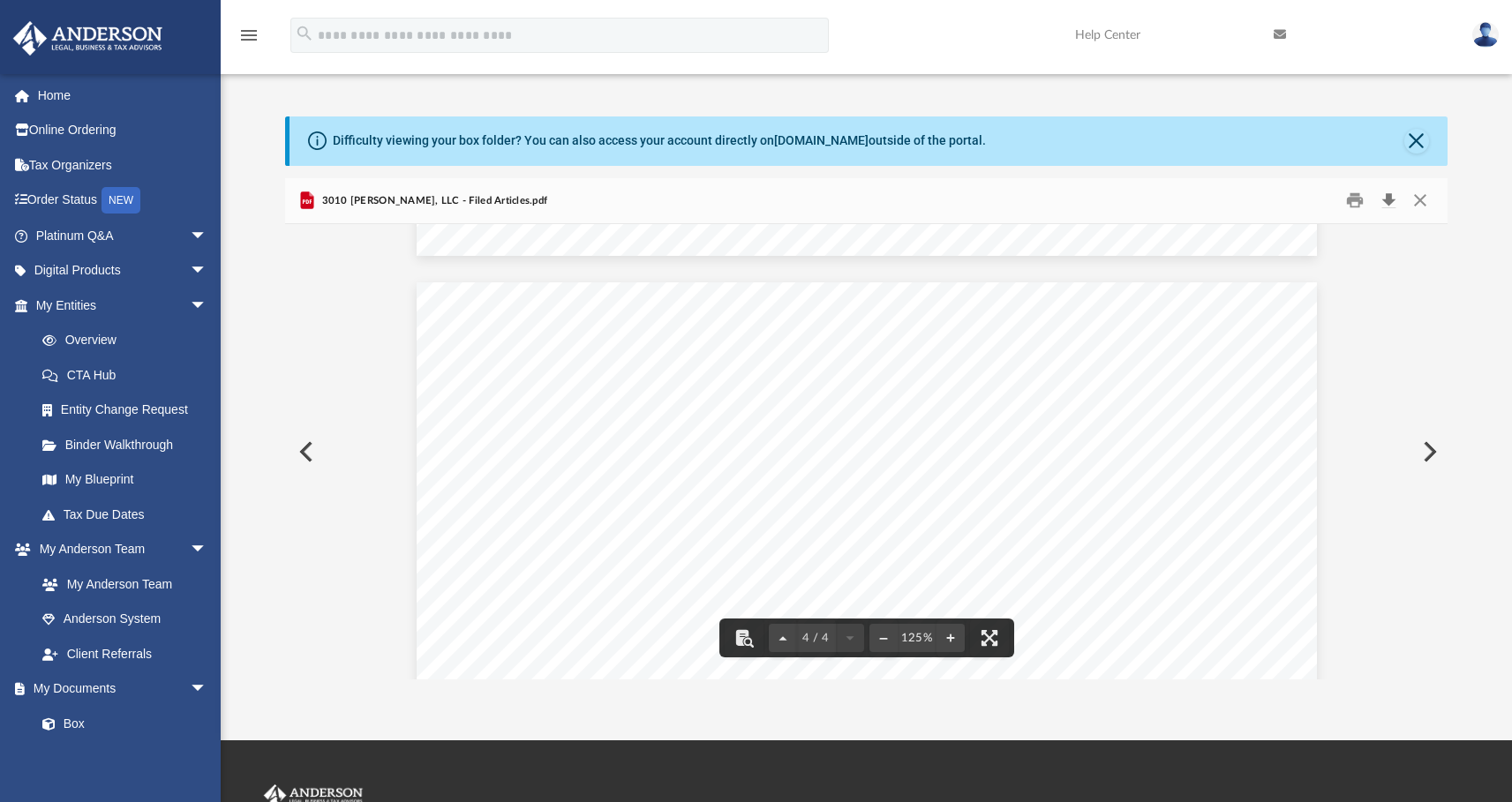
scroll to position [3482, 0]
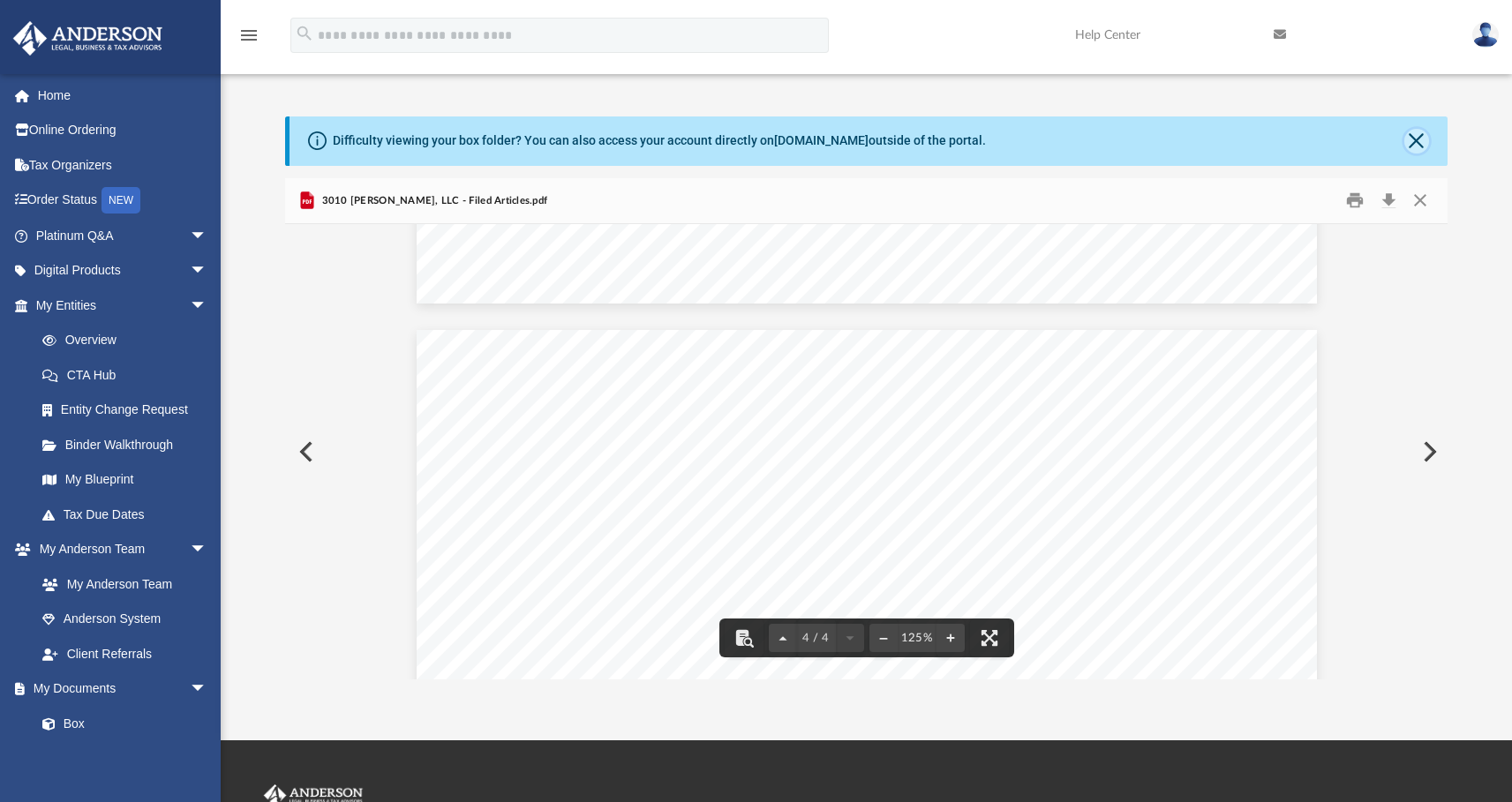
click at [1414, 146] on button "Close" at bounding box center [1416, 141] width 25 height 25
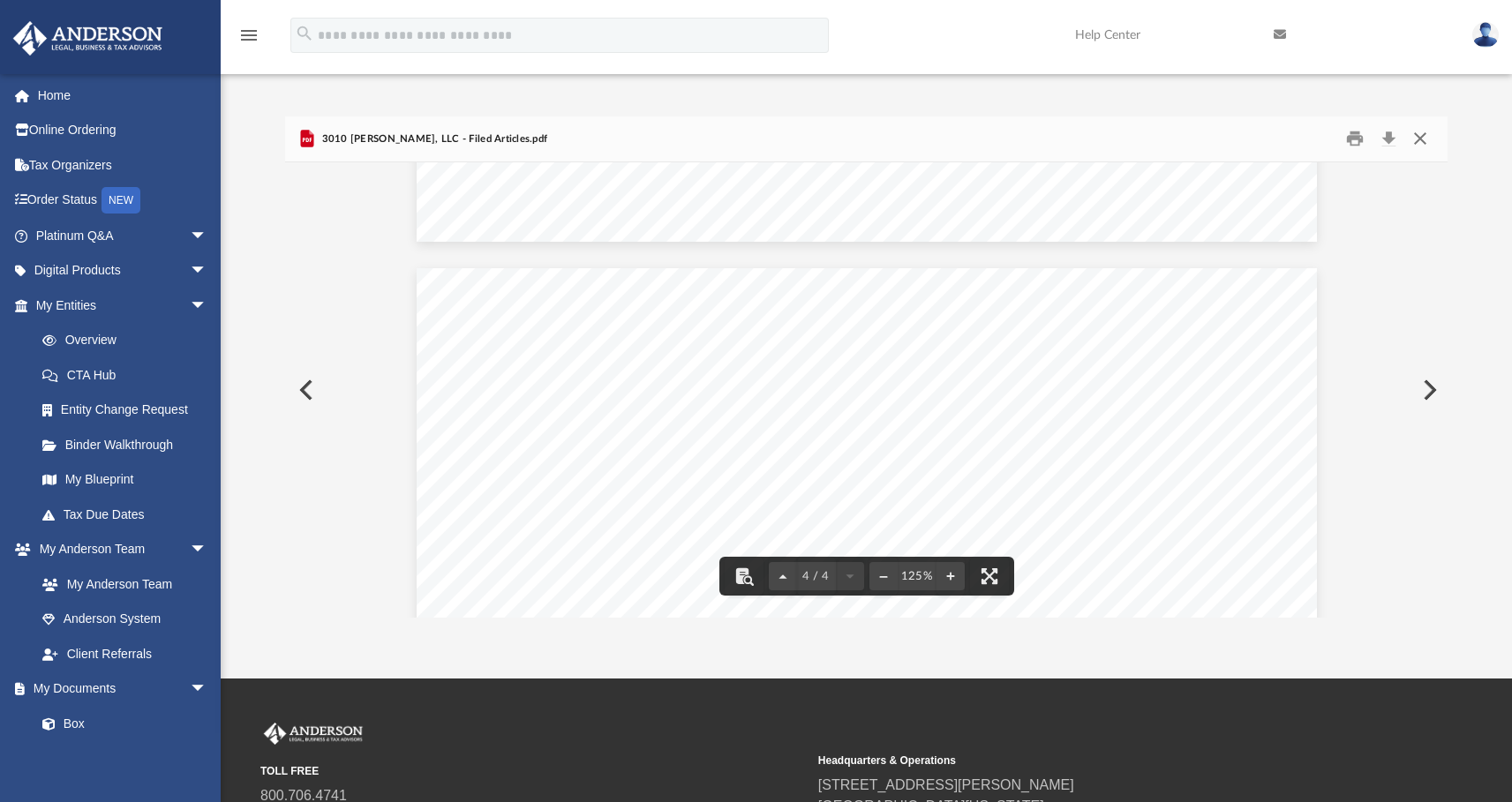
click at [1416, 139] on button "Close" at bounding box center [1419, 139] width 32 height 27
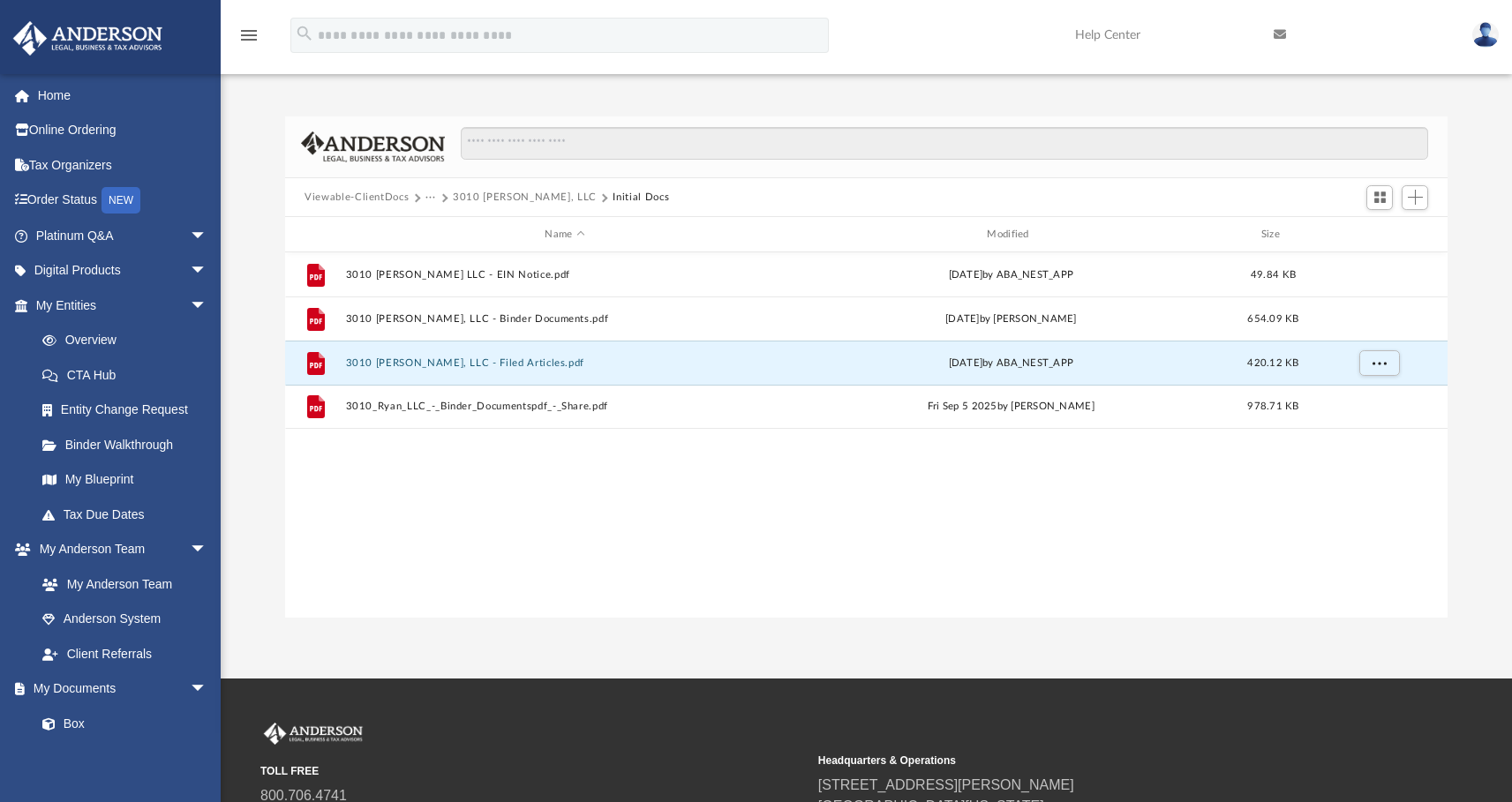
click at [719, 530] on div "File 3010 Ryan LLC - EIN Notice.pdf Mon May 19 2025 by ABA_NEST_APP 49.84 KB Fi…" at bounding box center [866, 435] width 1162 height 366
